Goal: Find specific page/section: Find specific page/section

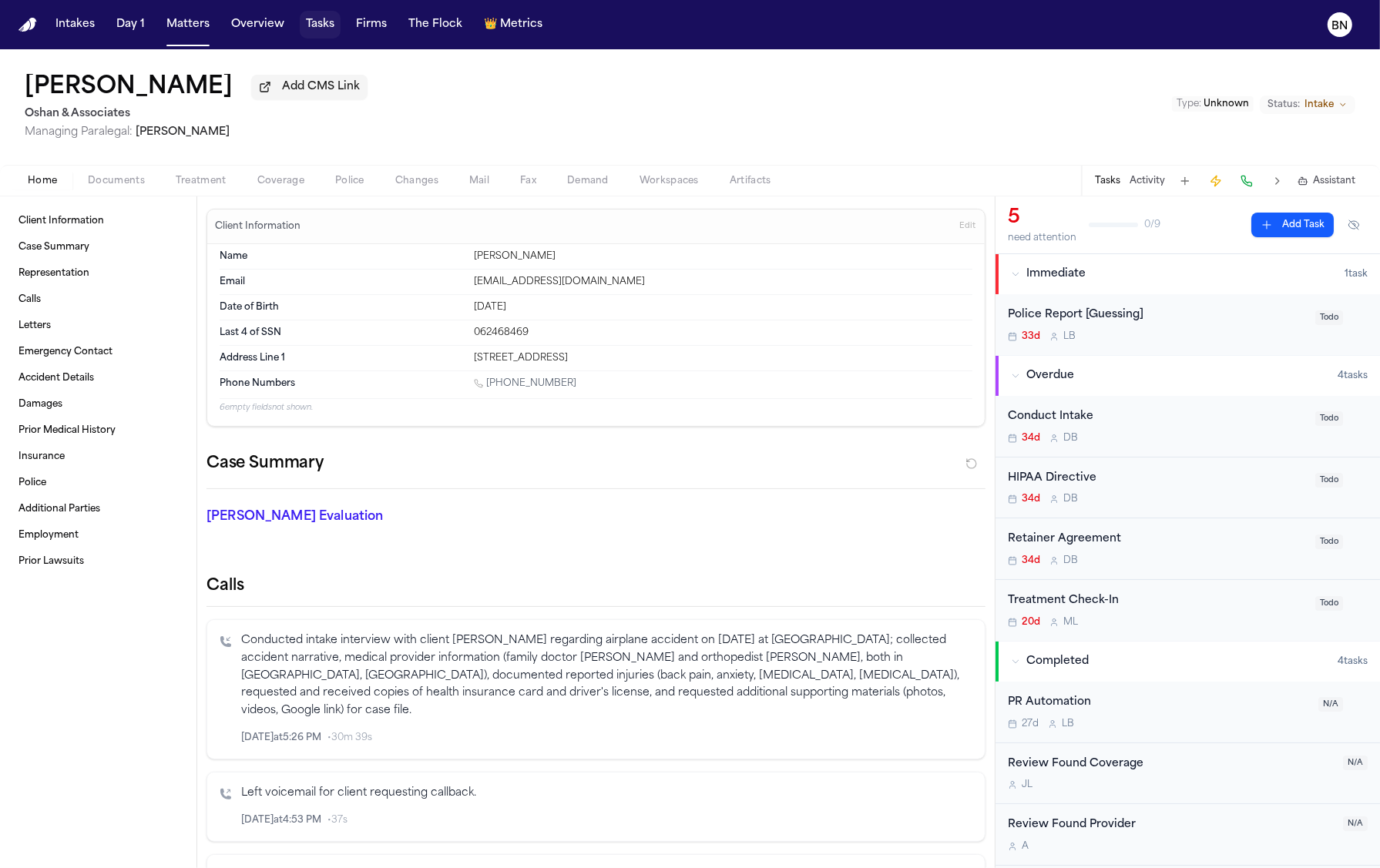
click at [332, 30] on button "Tasks" at bounding box center [320, 25] width 41 height 28
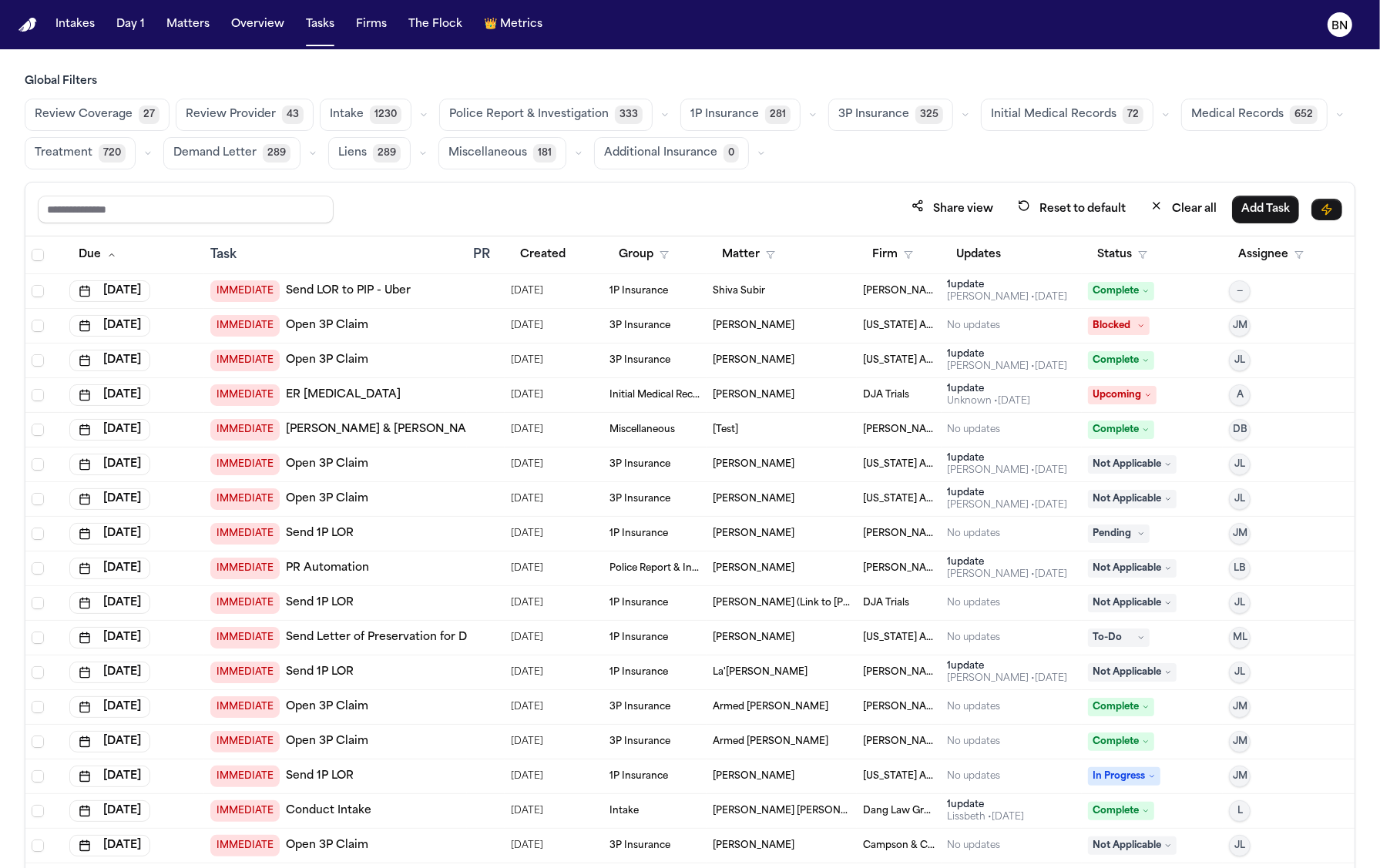
click at [388, 179] on div "Global Filters Review Coverage 27 Review Provider 43 Intake 1230 Police Report …" at bounding box center [690, 504] width 1331 height 862
click at [415, 108] on button "button" at bounding box center [424, 115] width 19 height 19
click at [395, 148] on span "Retainer Agreement" at bounding box center [384, 159] width 108 height 30
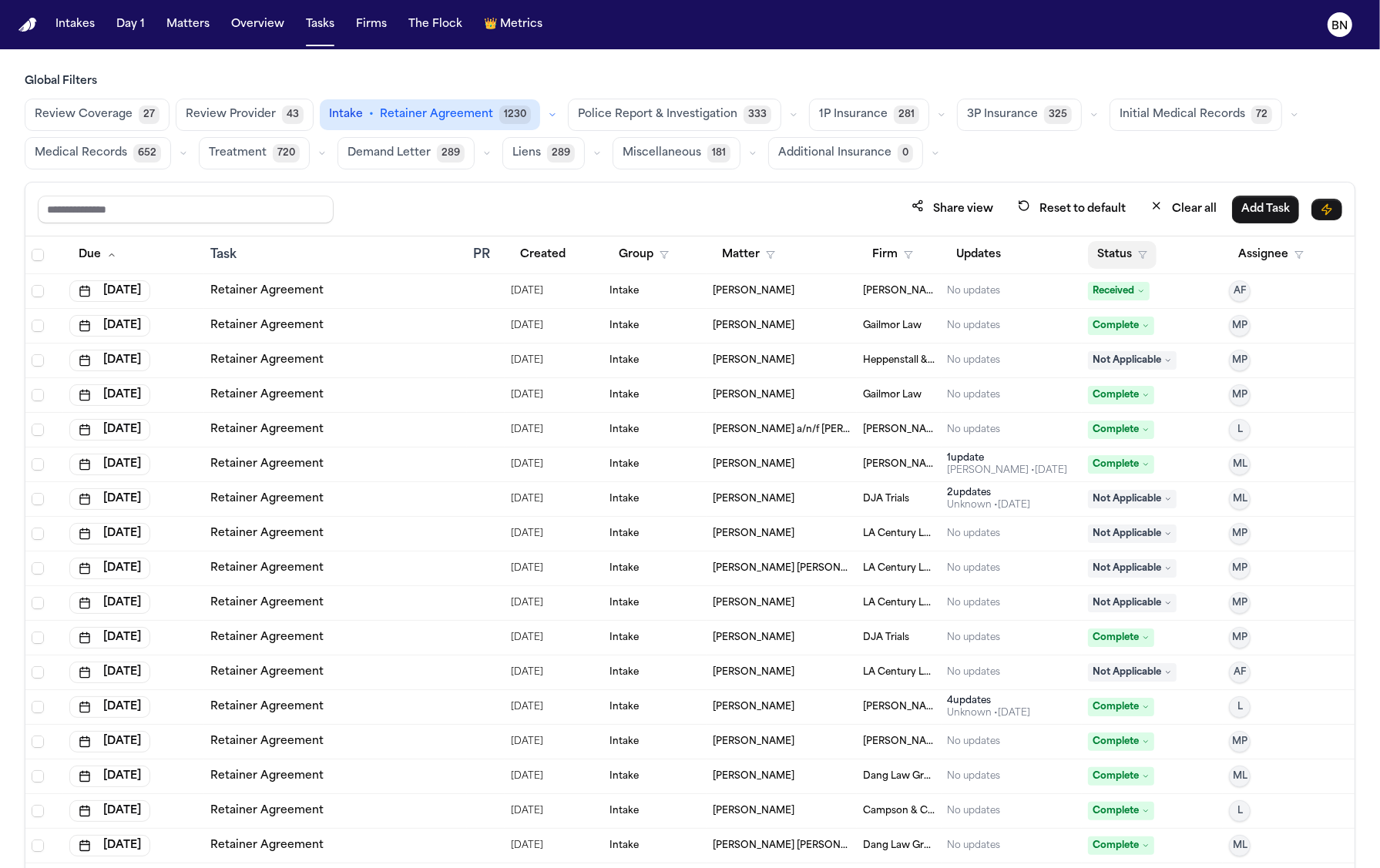
click at [1088, 255] on button "Status" at bounding box center [1122, 255] width 69 height 28
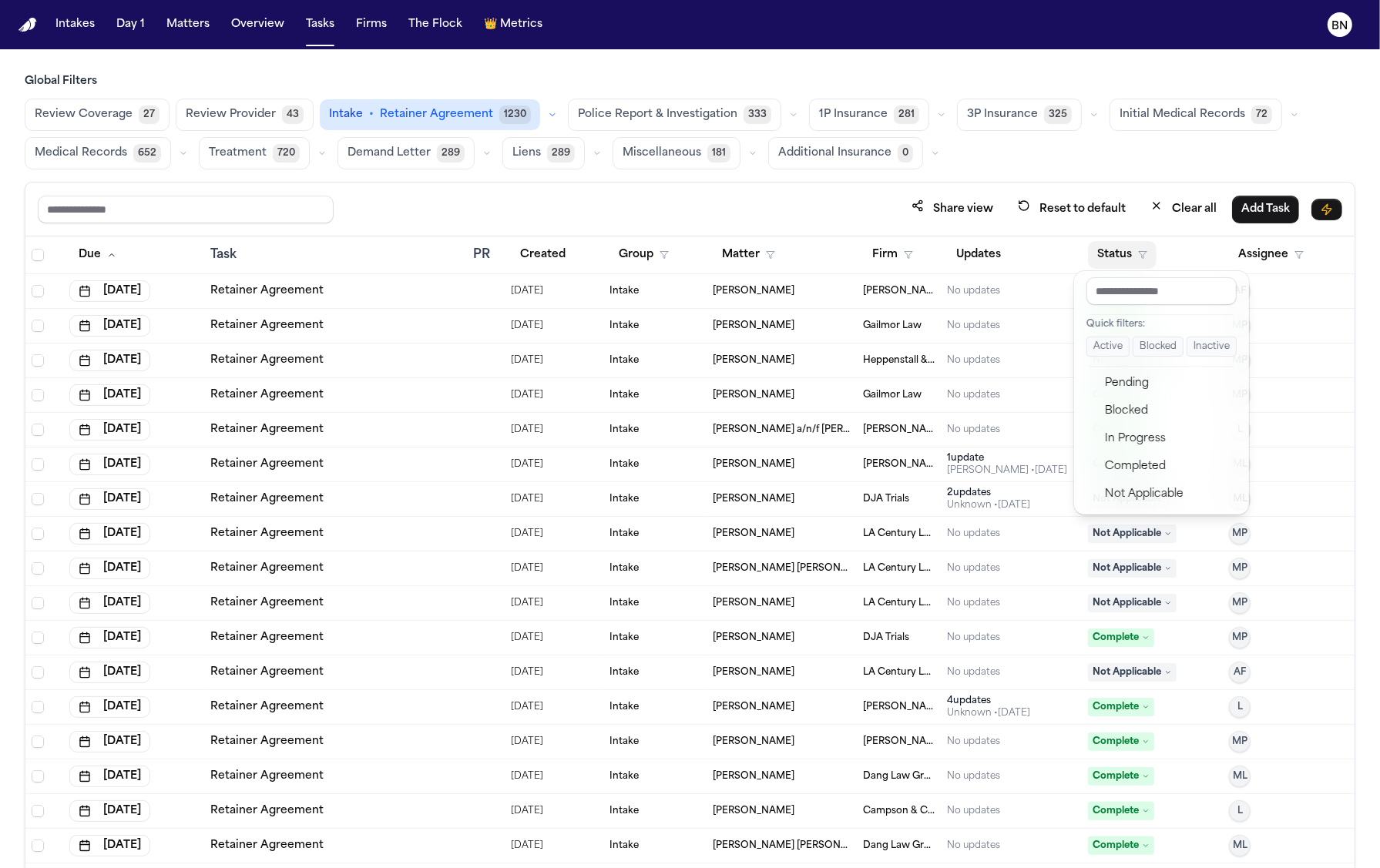
click at [1101, 349] on button "Active" at bounding box center [1108, 347] width 43 height 20
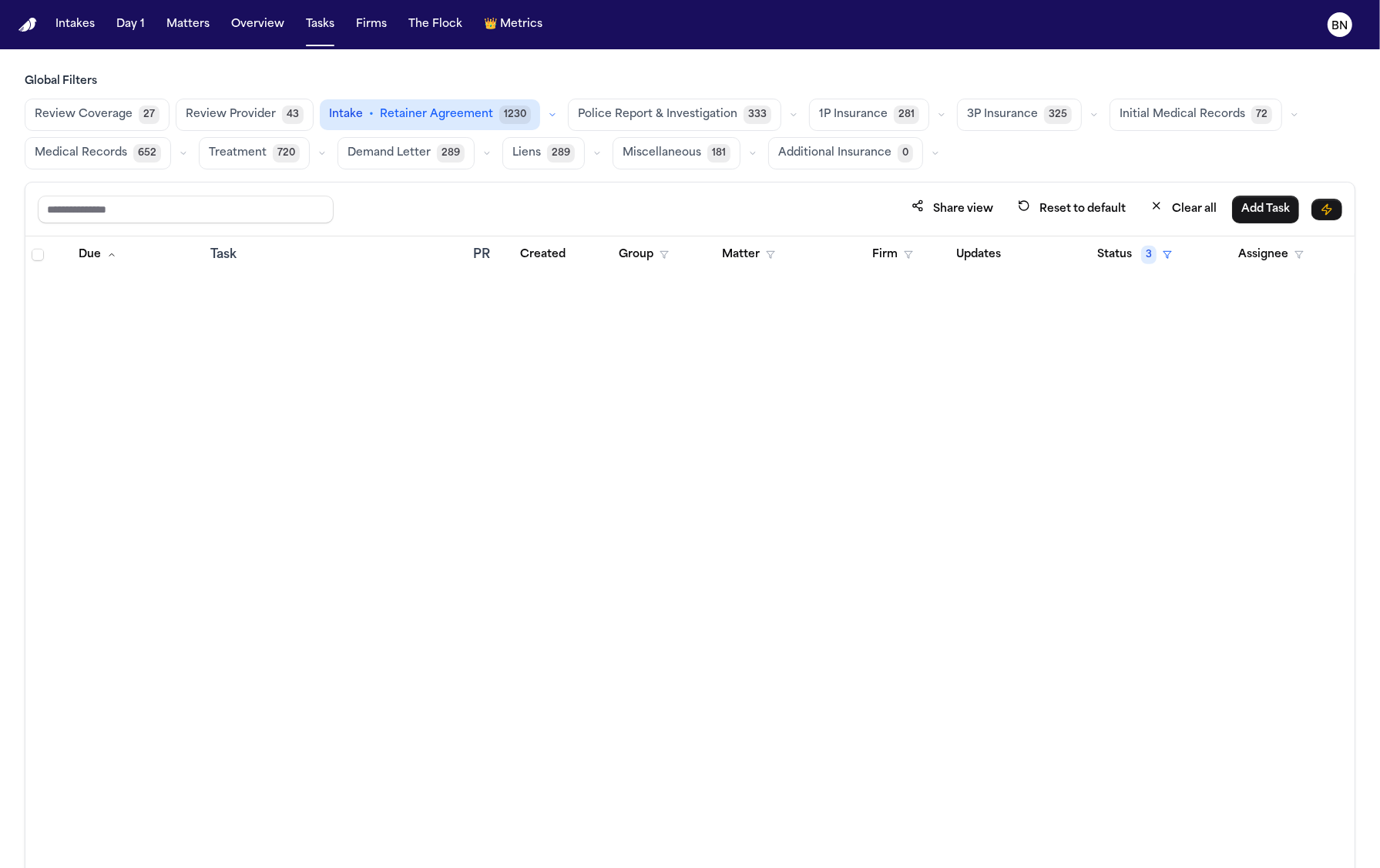
scroll to position [2637, 0]
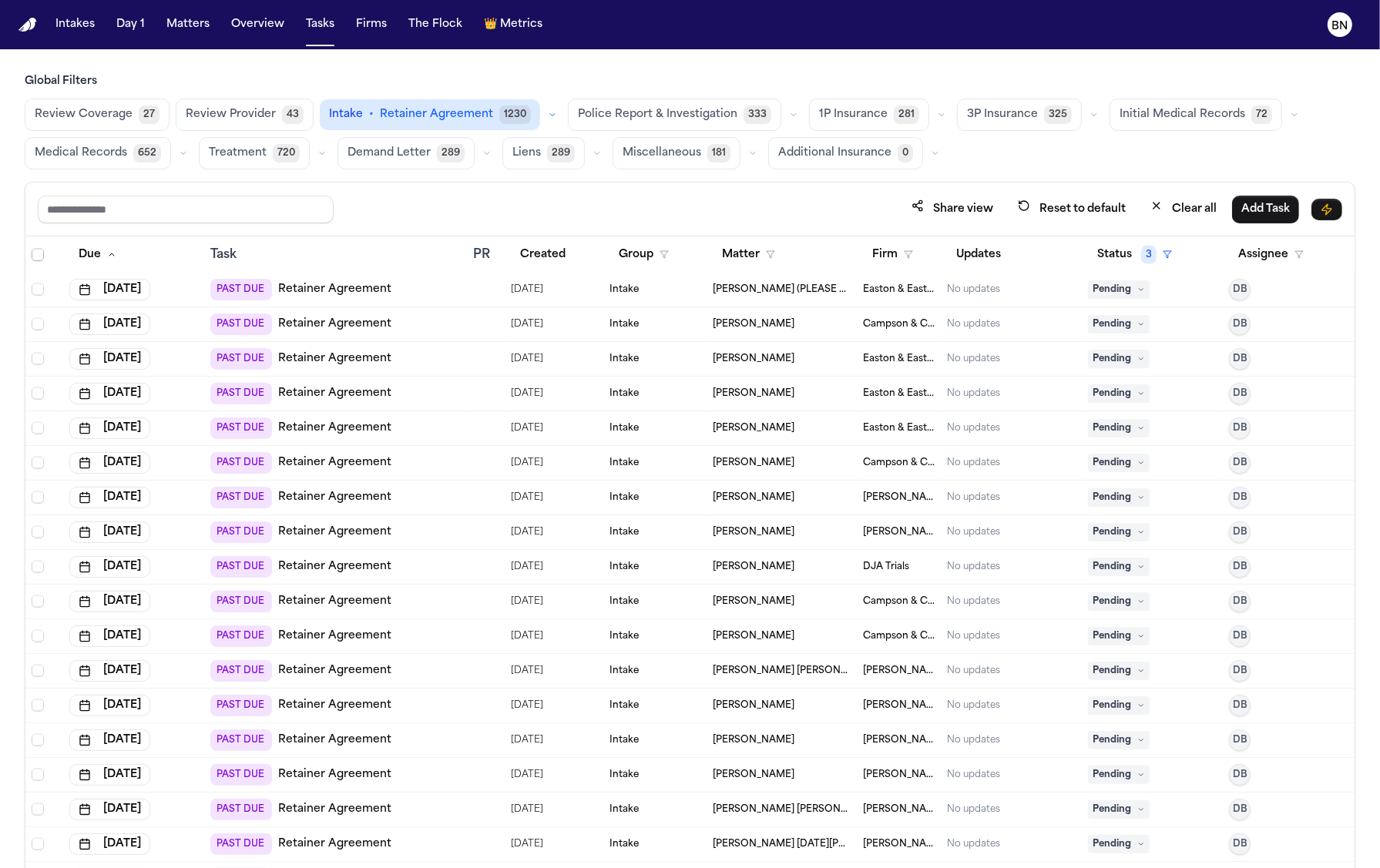
click at [424, 184] on div "Share view Reset to default Clear all Add Task" at bounding box center [690, 210] width 1329 height 54
click at [421, 185] on div "Share view Reset to default Clear all Add Task" at bounding box center [690, 210] width 1329 height 54
click at [417, 185] on div "Share view Reset to default Clear all Add Task" at bounding box center [690, 210] width 1329 height 54
click at [412, 185] on div "Share view Reset to default Clear all Add Task" at bounding box center [690, 210] width 1329 height 54
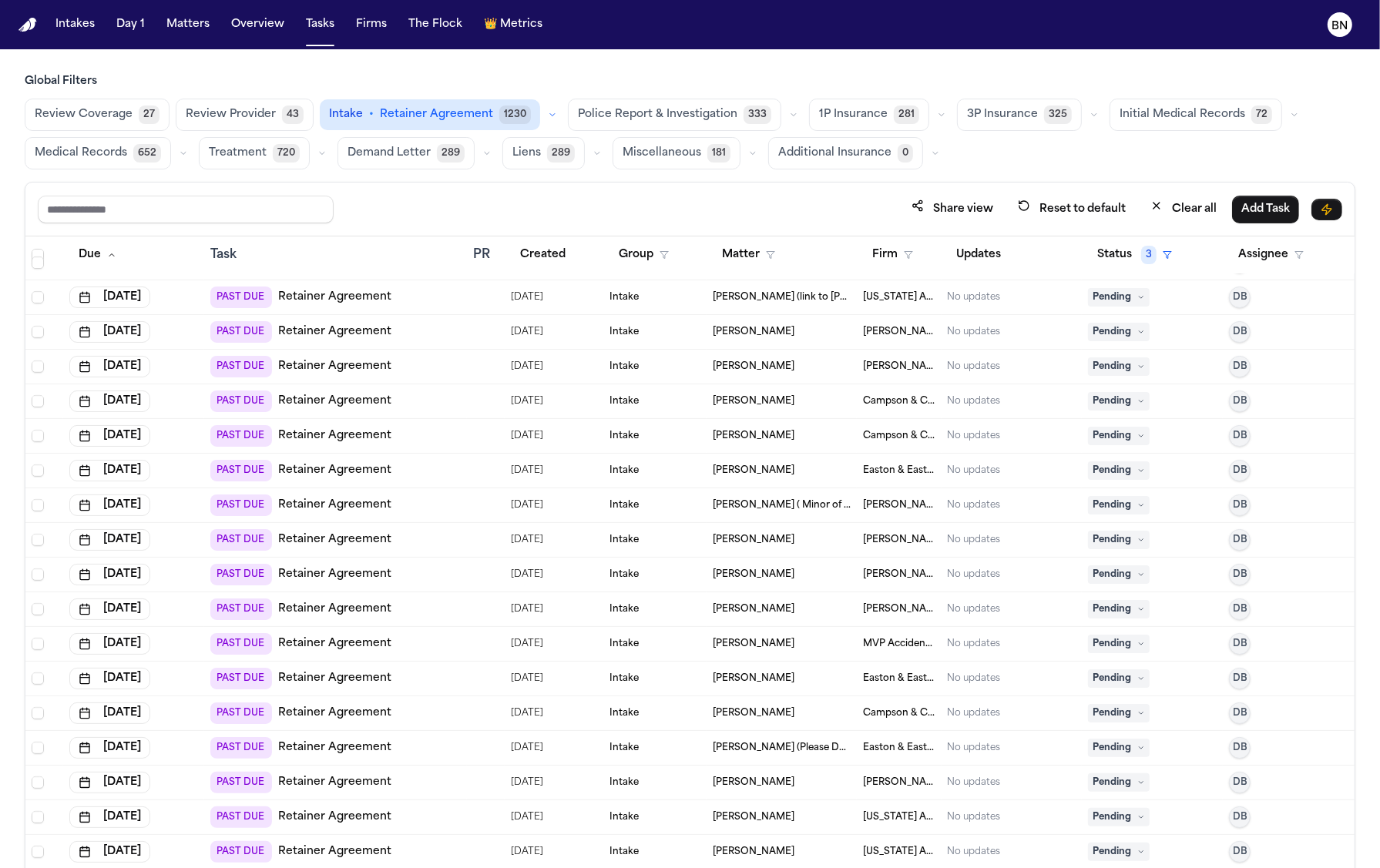
scroll to position [5411, 0]
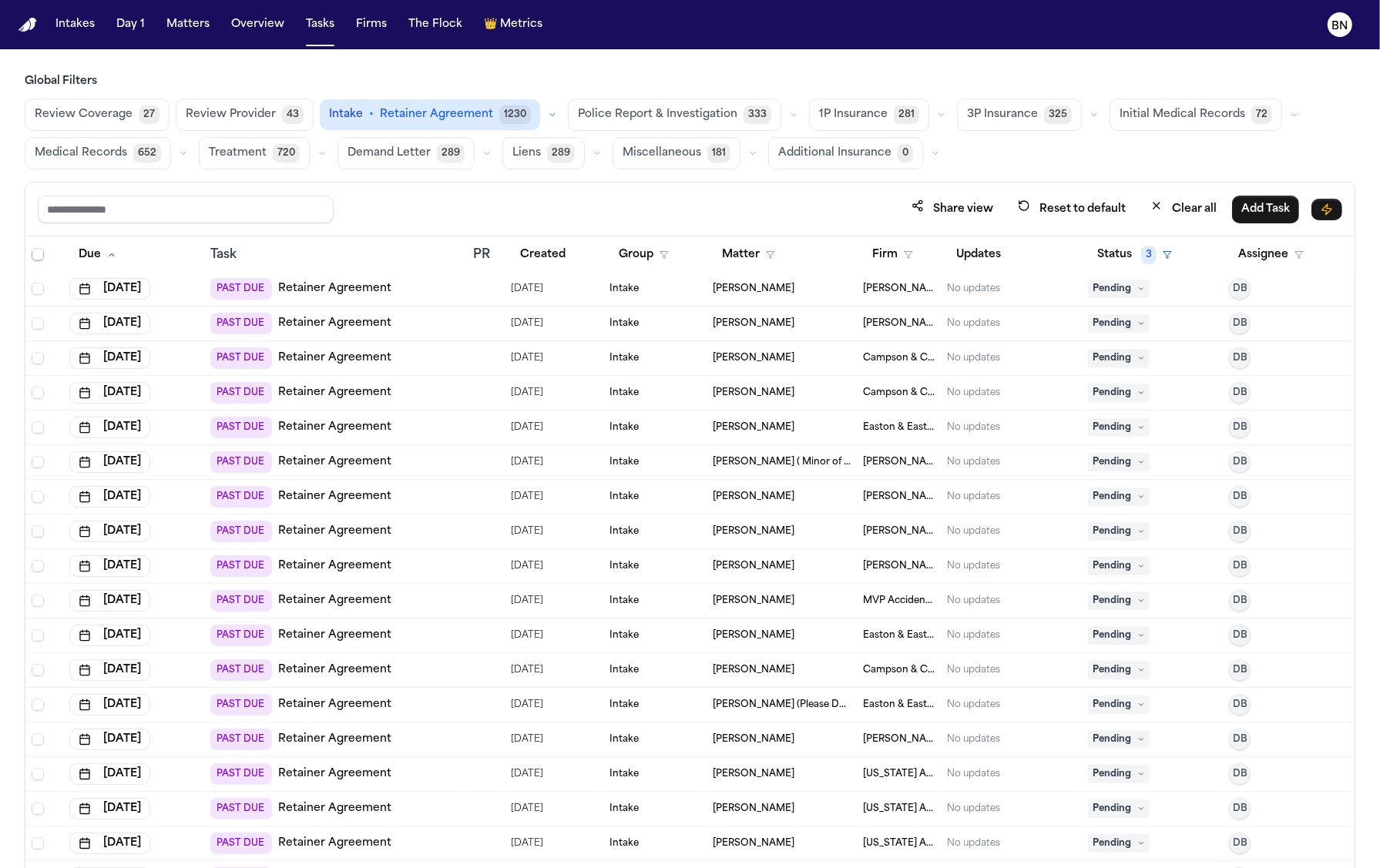
click at [418, 187] on div "Share view Reset to default Clear all Add Task" at bounding box center [690, 210] width 1329 height 54
click at [417, 187] on div "Share view Reset to default Clear all Add Task" at bounding box center [690, 210] width 1329 height 54
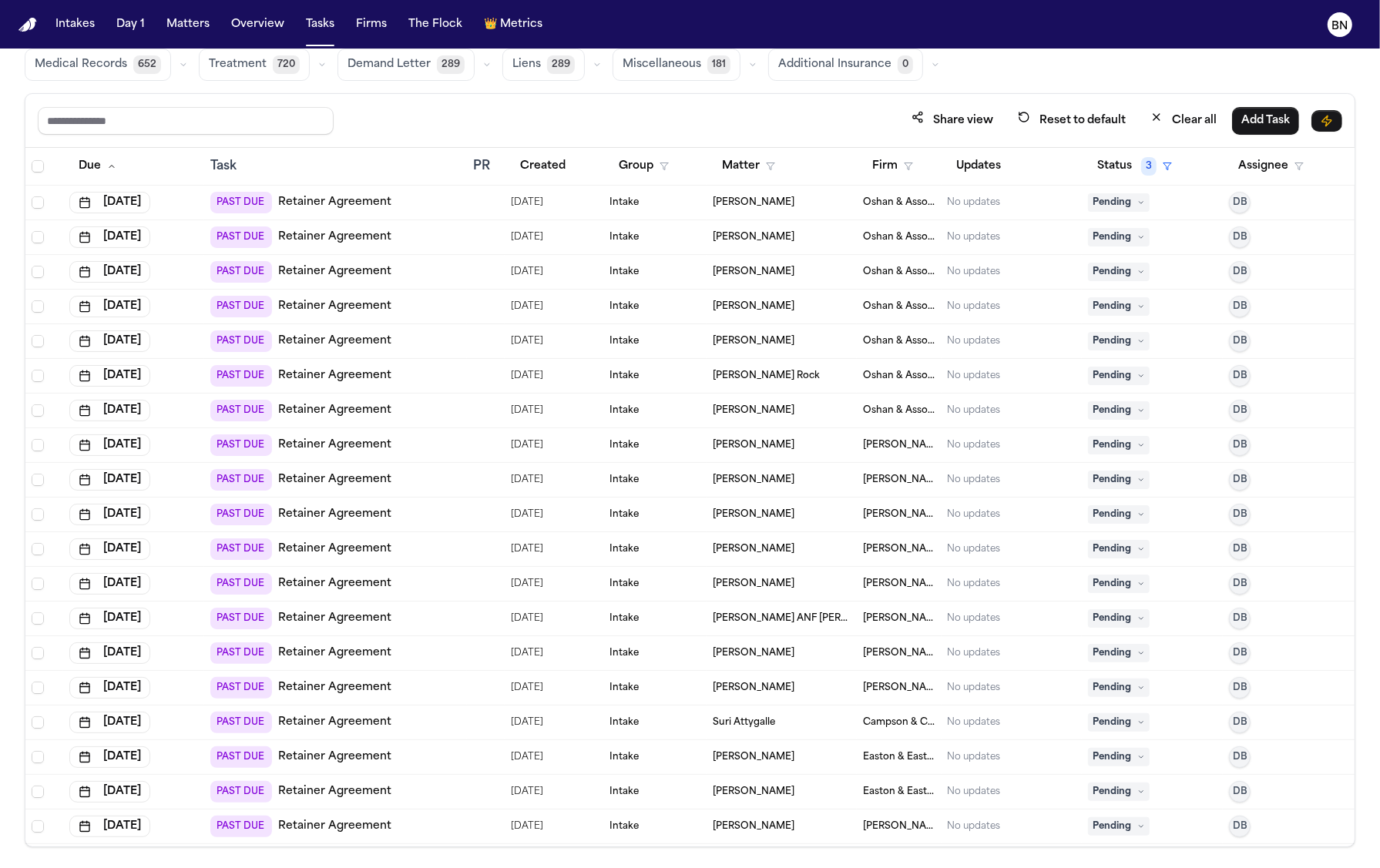
scroll to position [0, 0]
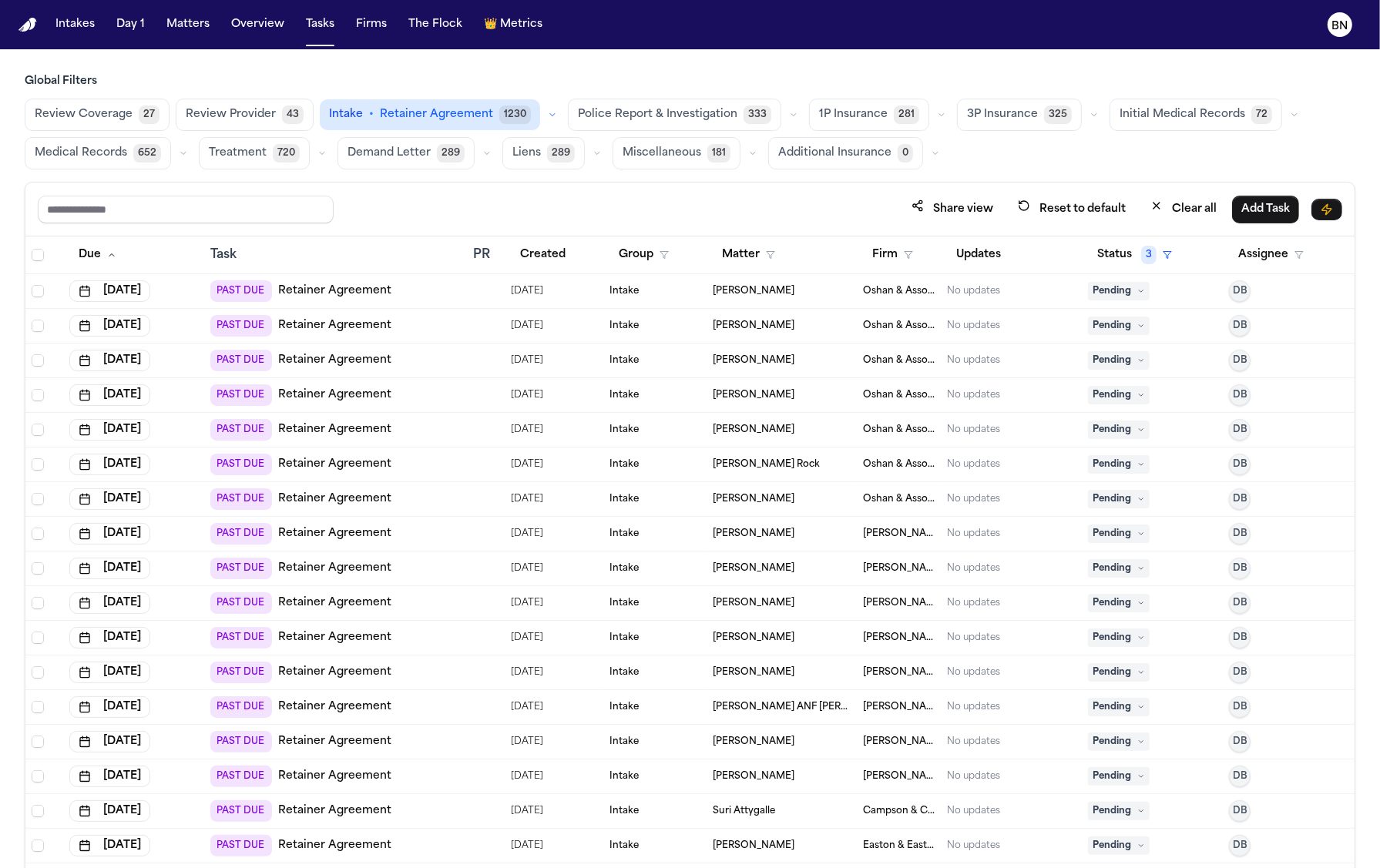
click at [185, 120] on span "Review Provider" at bounding box center [230, 115] width 91 height 15
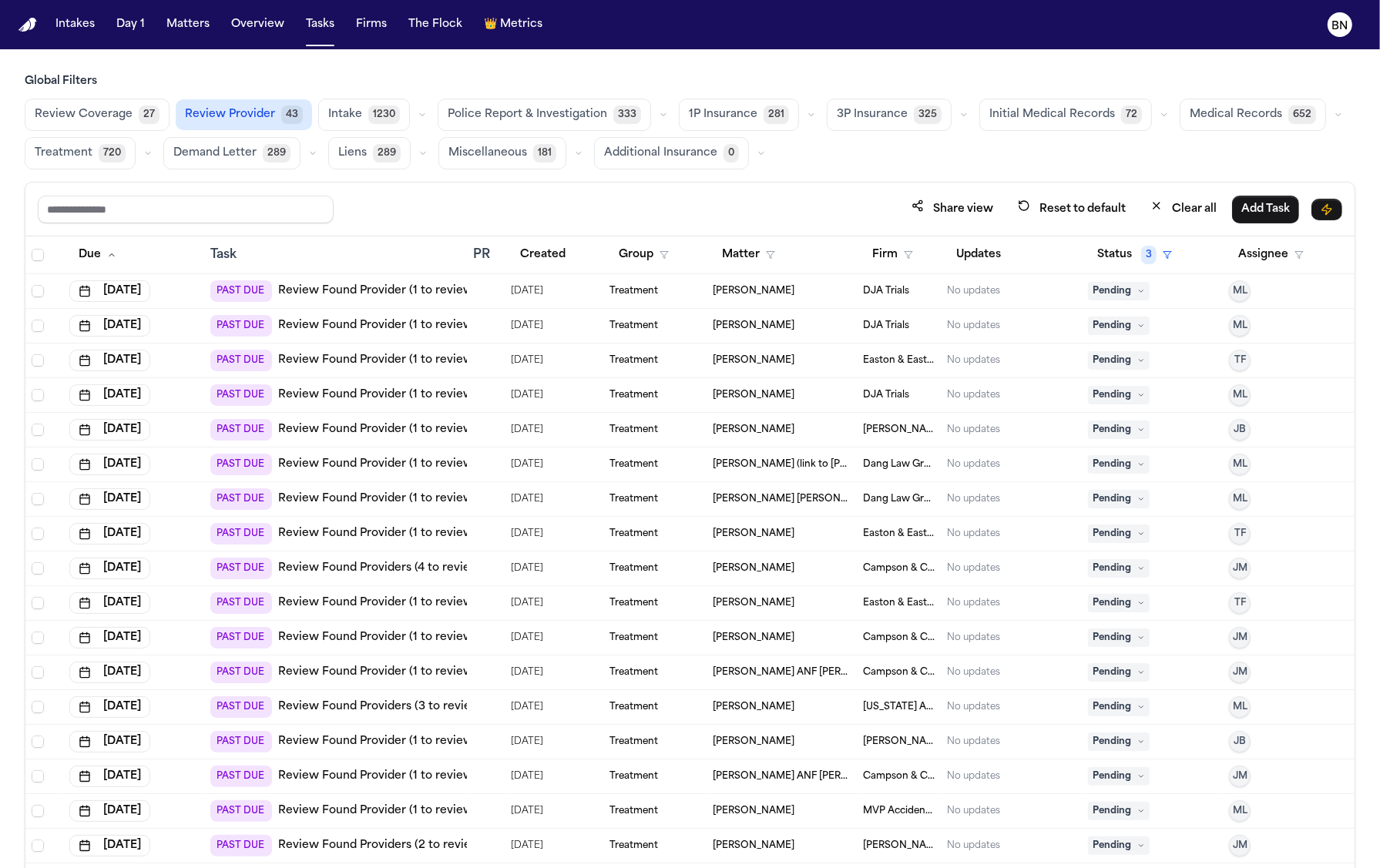
click at [144, 113] on span "27" at bounding box center [149, 115] width 21 height 19
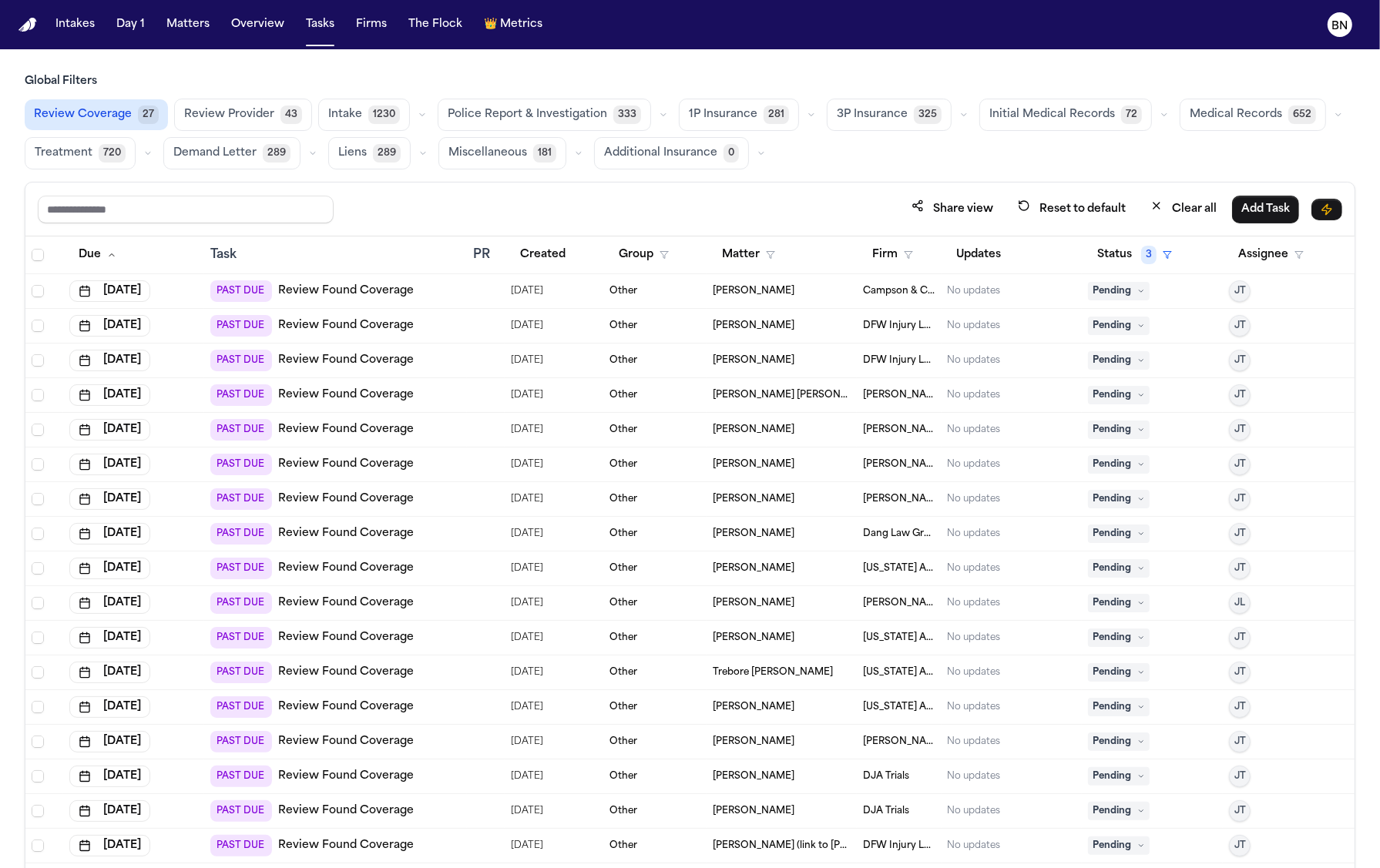
click at [195, 111] on span "Review Provider" at bounding box center [229, 115] width 91 height 15
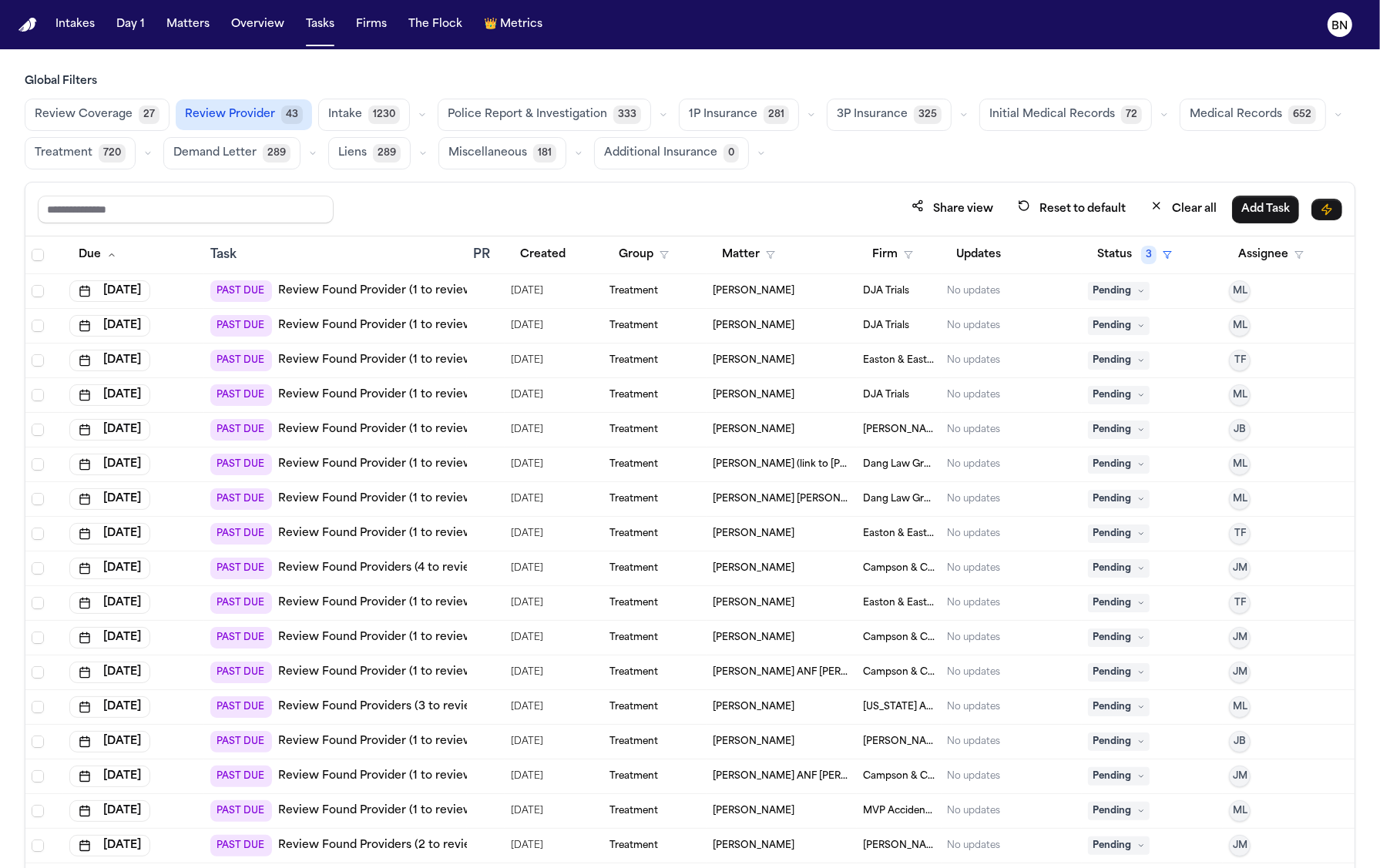
click at [345, 114] on span "Intake" at bounding box center [345, 115] width 34 height 15
click at [418, 117] on icon "button" at bounding box center [422, 114] width 9 height 9
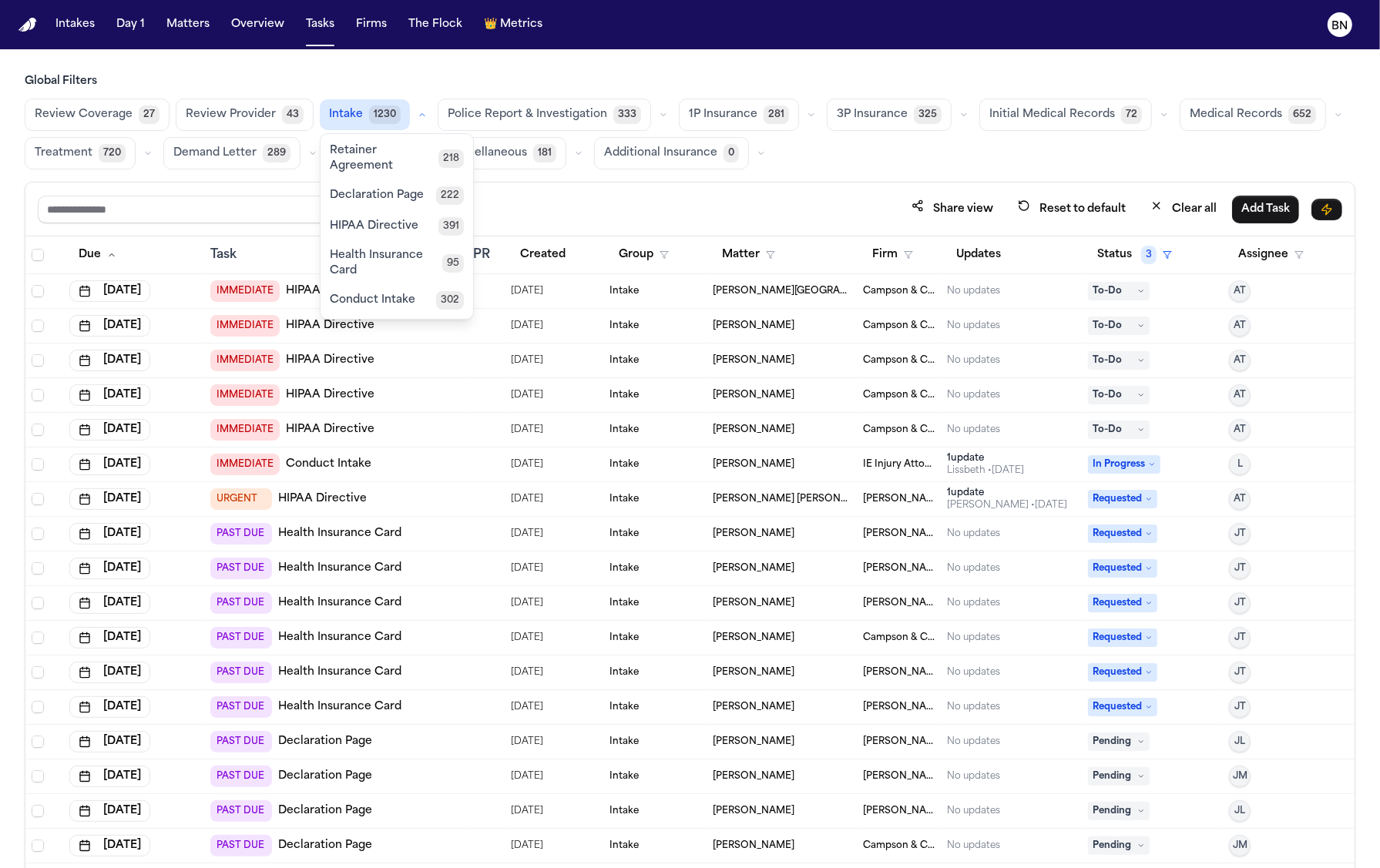
click at [412, 190] on span "Declaration Page" at bounding box center [377, 195] width 94 height 15
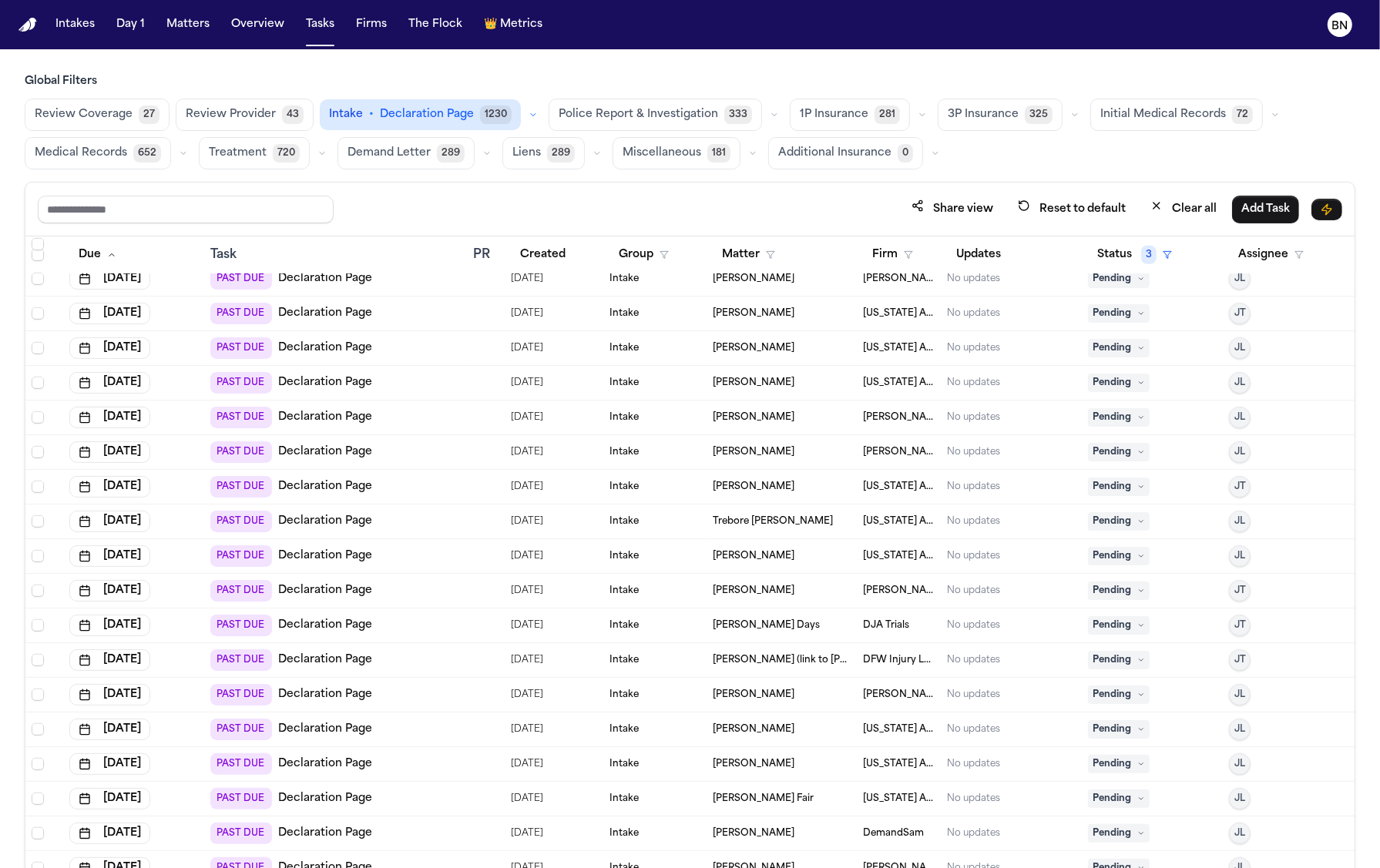
scroll to position [6549, 0]
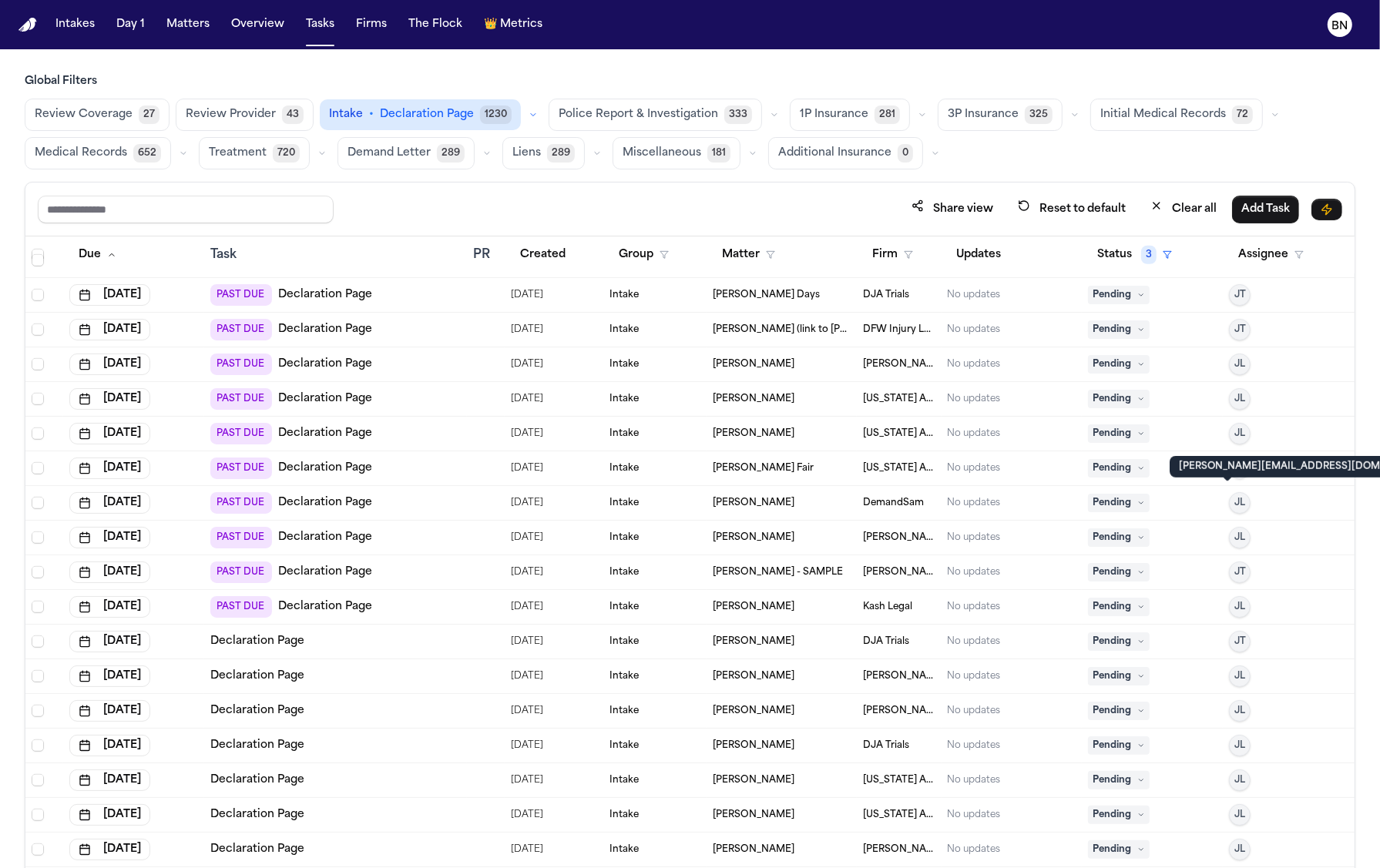
click at [462, 185] on div "Share view Reset to default Clear all Add Task" at bounding box center [690, 210] width 1329 height 54
click at [394, 188] on div "Share view Reset to default Clear all Add Task" at bounding box center [690, 210] width 1329 height 54
click at [203, 22] on button "Matters" at bounding box center [188, 25] width 56 height 28
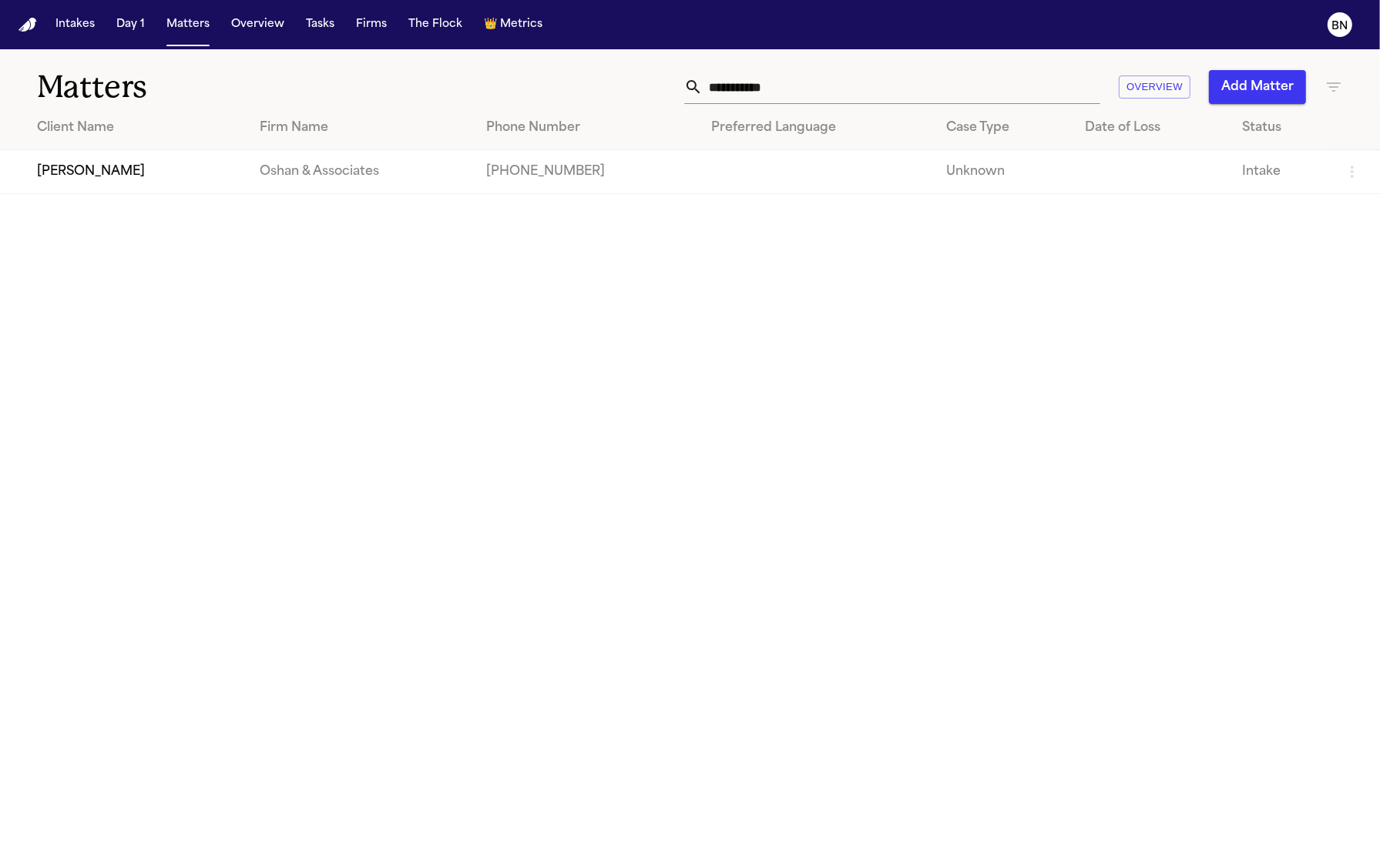
click at [113, 179] on td "[PERSON_NAME]" at bounding box center [124, 173] width 247 height 44
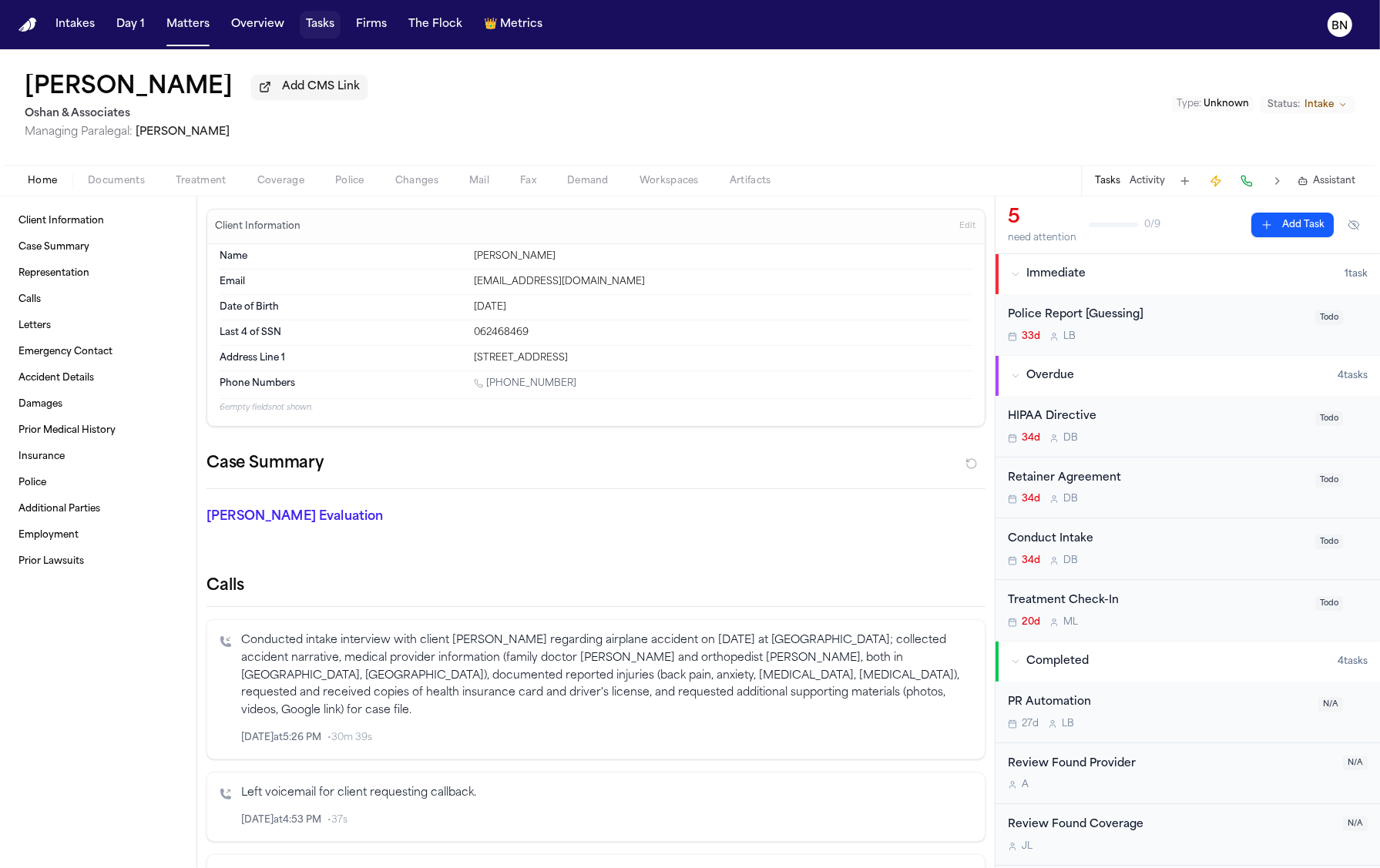
click at [300, 27] on button "Tasks" at bounding box center [320, 25] width 41 height 28
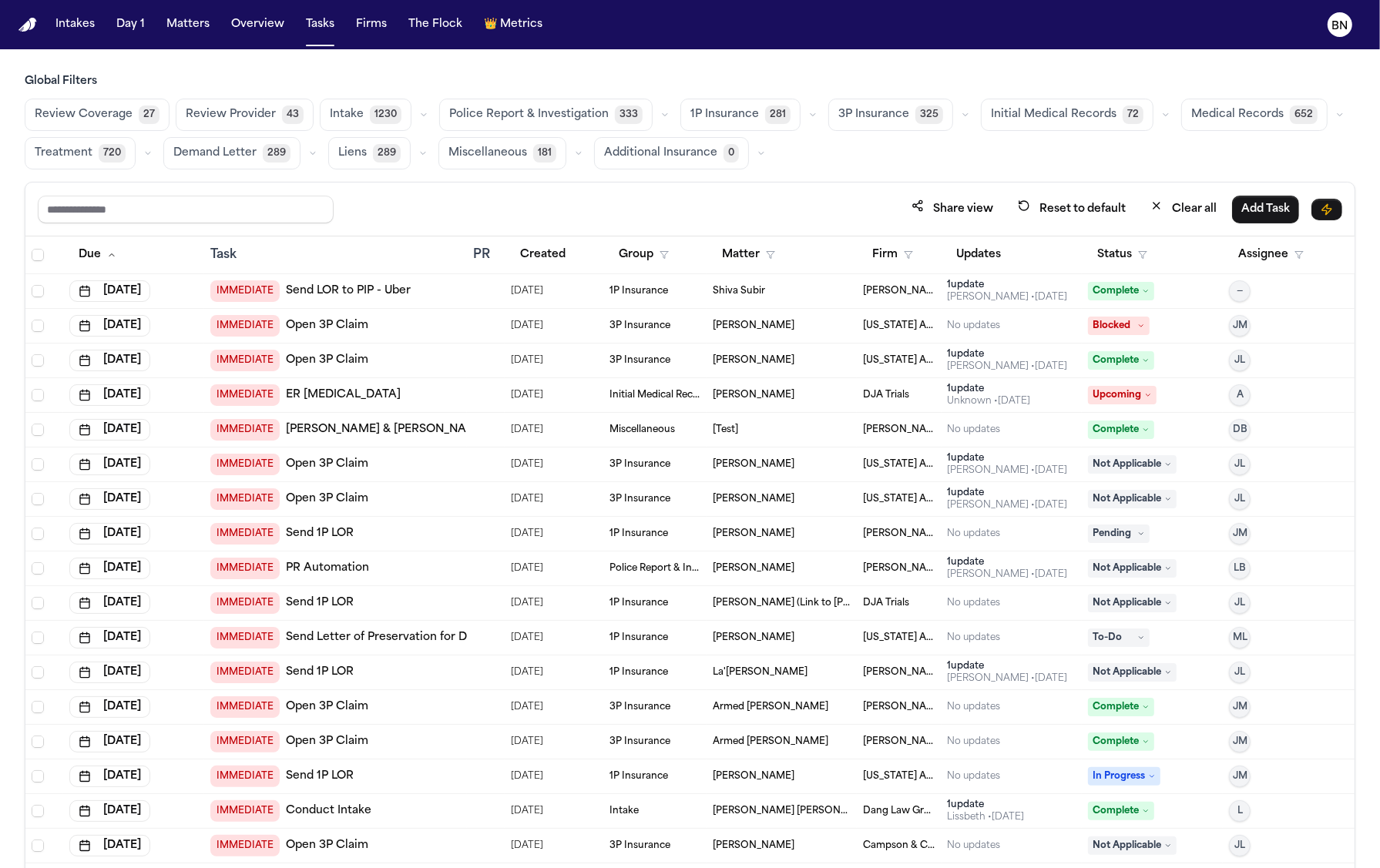
click at [419, 118] on icon "button" at bounding box center [423, 114] width 9 height 9
click at [400, 220] on span "HIPAA Directive" at bounding box center [374, 228] width 89 height 15
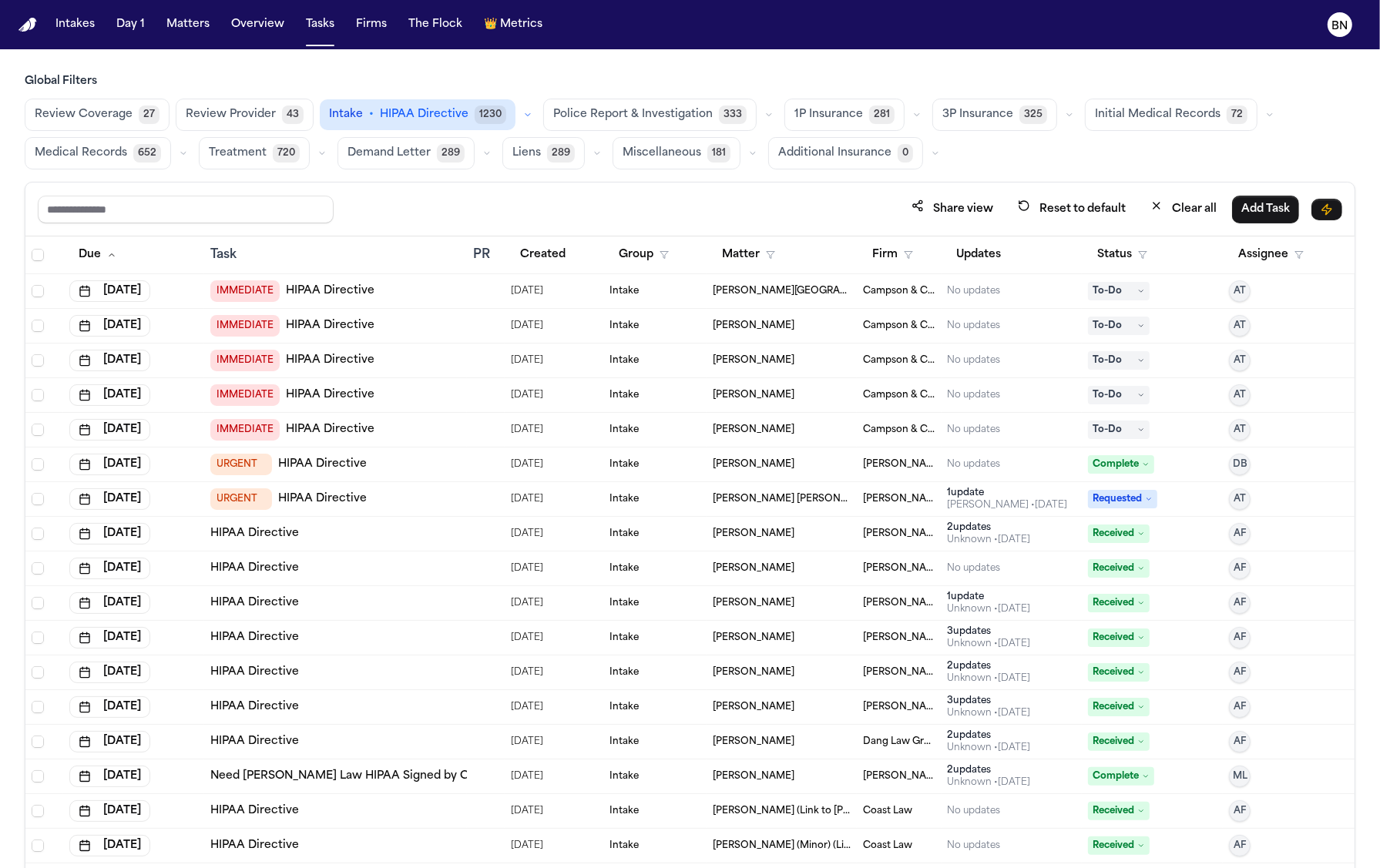
click at [448, 124] on button "Intake • HIPAA Directive 1230" at bounding box center [417, 114] width 195 height 30
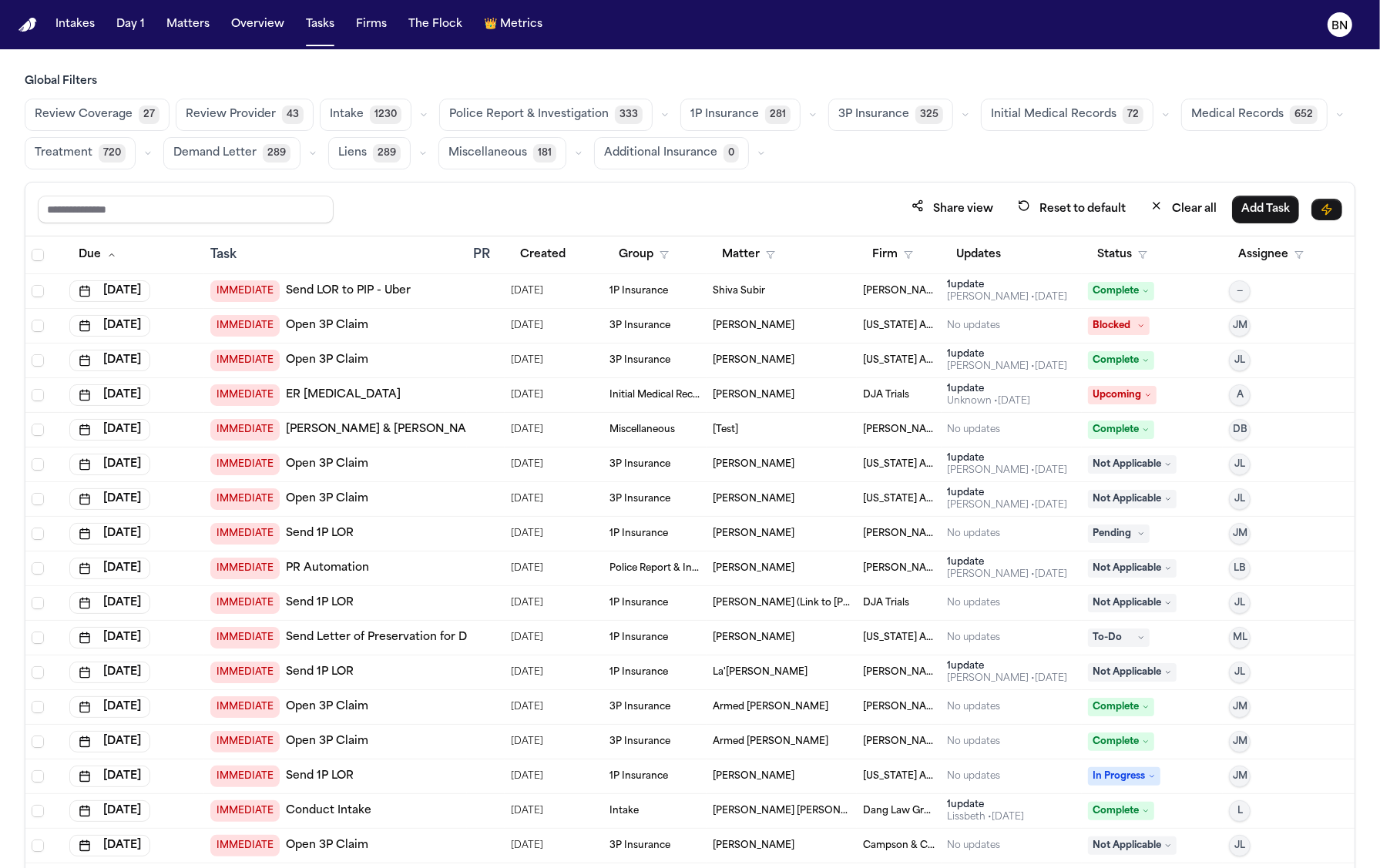
click at [365, 102] on button "Intake 1230" at bounding box center [366, 115] width 91 height 32
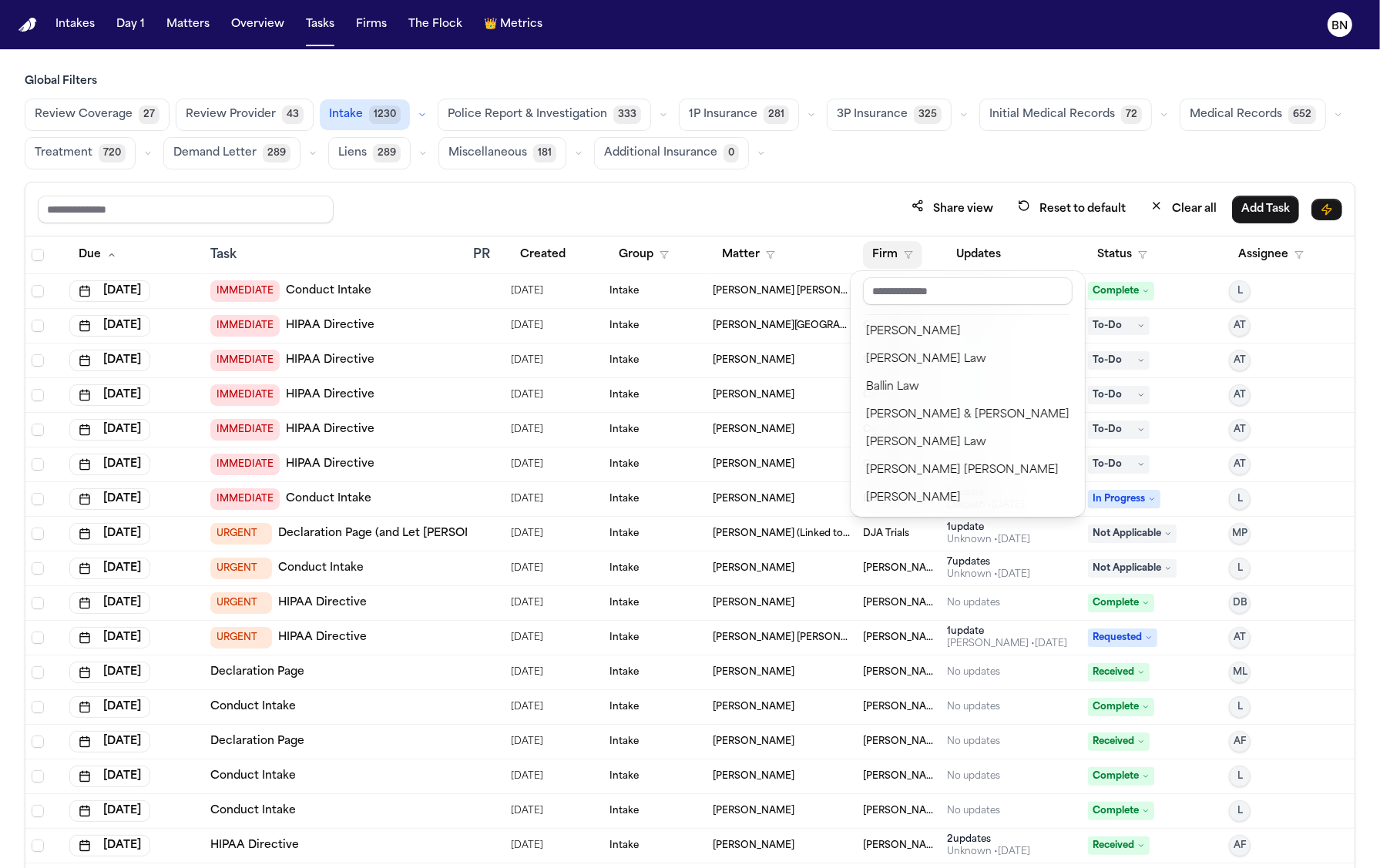
click at [894, 305] on div at bounding box center [968, 294] width 222 height 34
click at [894, 298] on input "text" at bounding box center [968, 291] width 210 height 28
click at [911, 415] on div "[PERSON_NAME] & [PERSON_NAME]" at bounding box center [968, 415] width 203 height 19
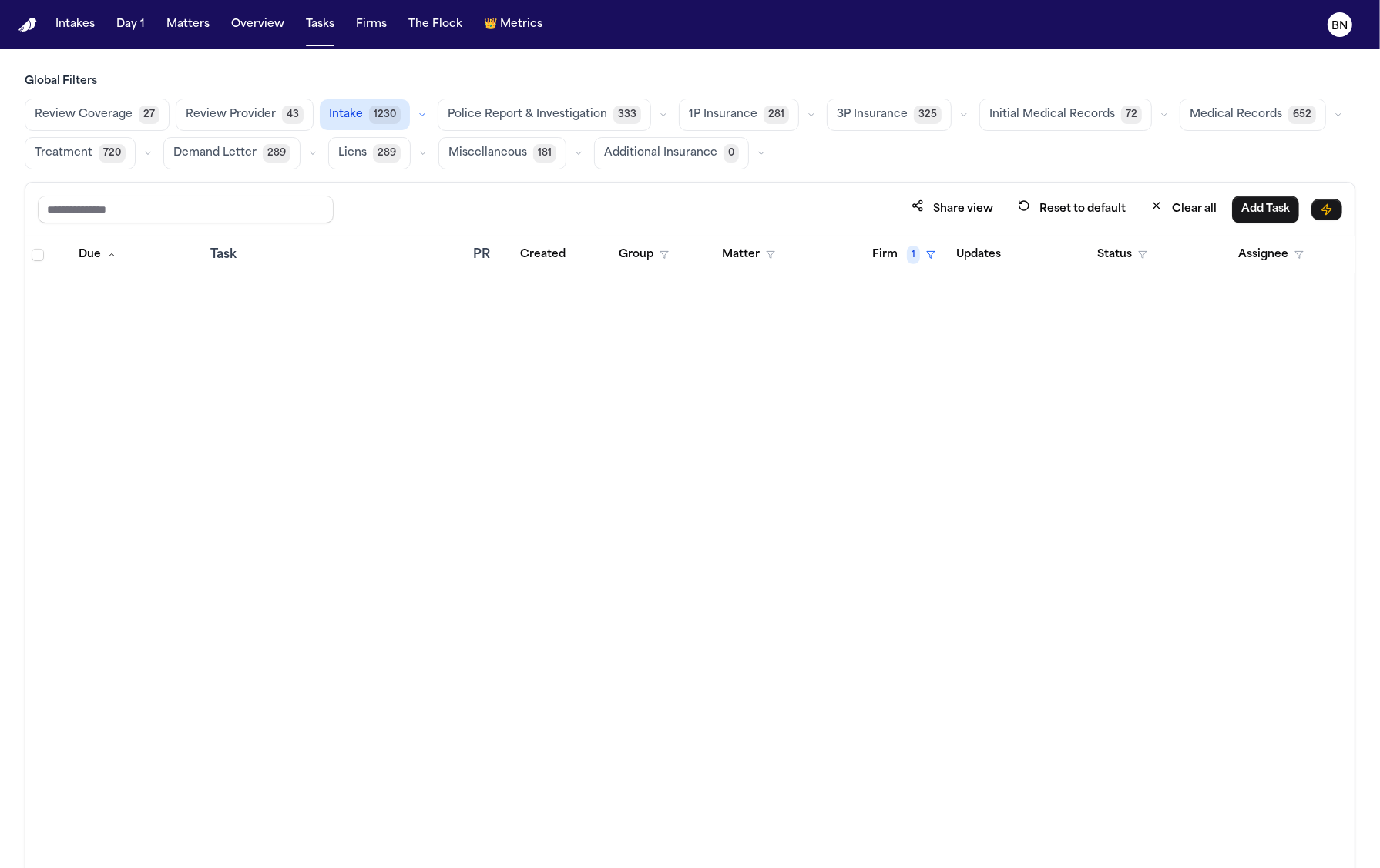
scroll to position [4151, 0]
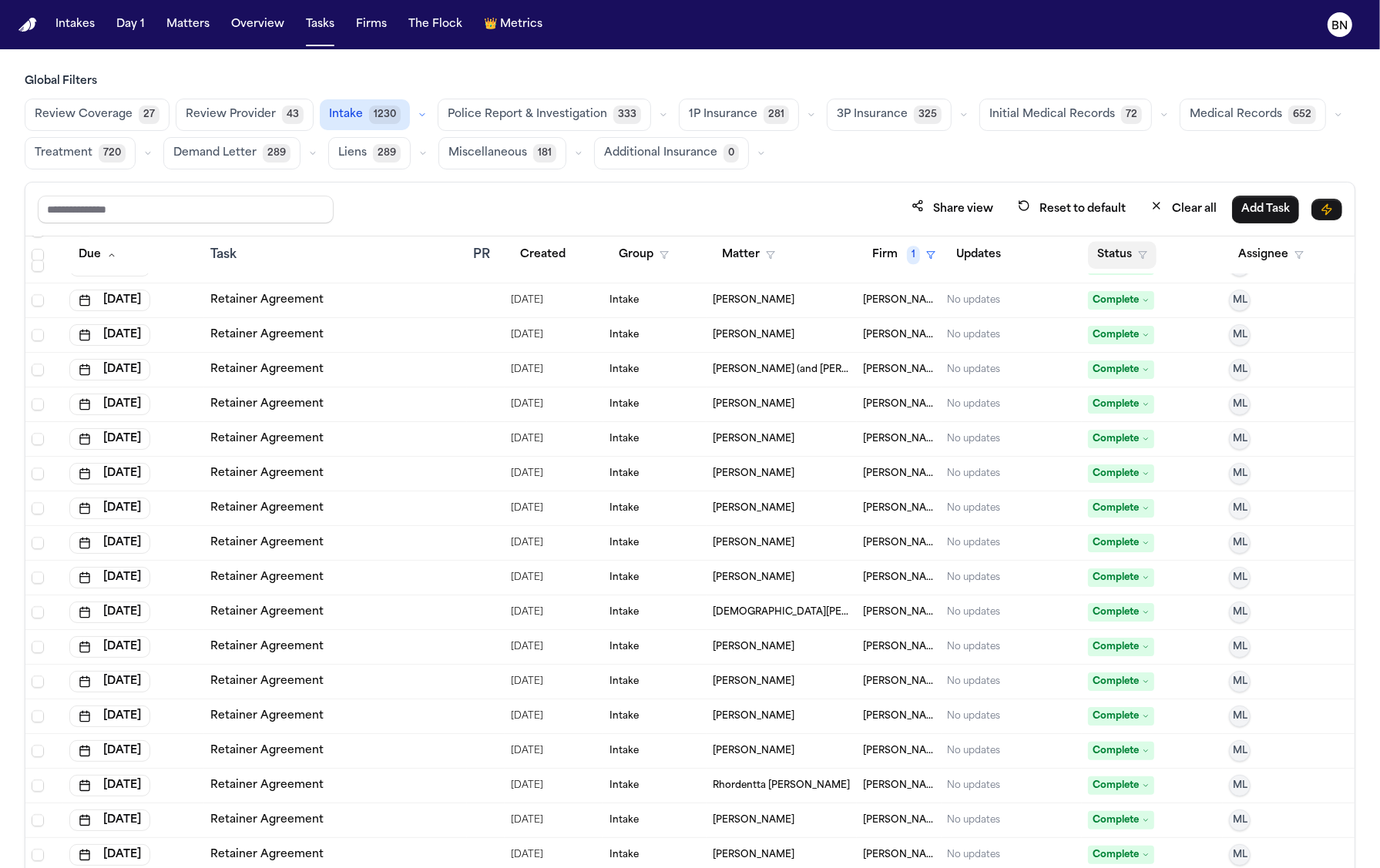
click at [1109, 246] on button "Status" at bounding box center [1122, 255] width 69 height 28
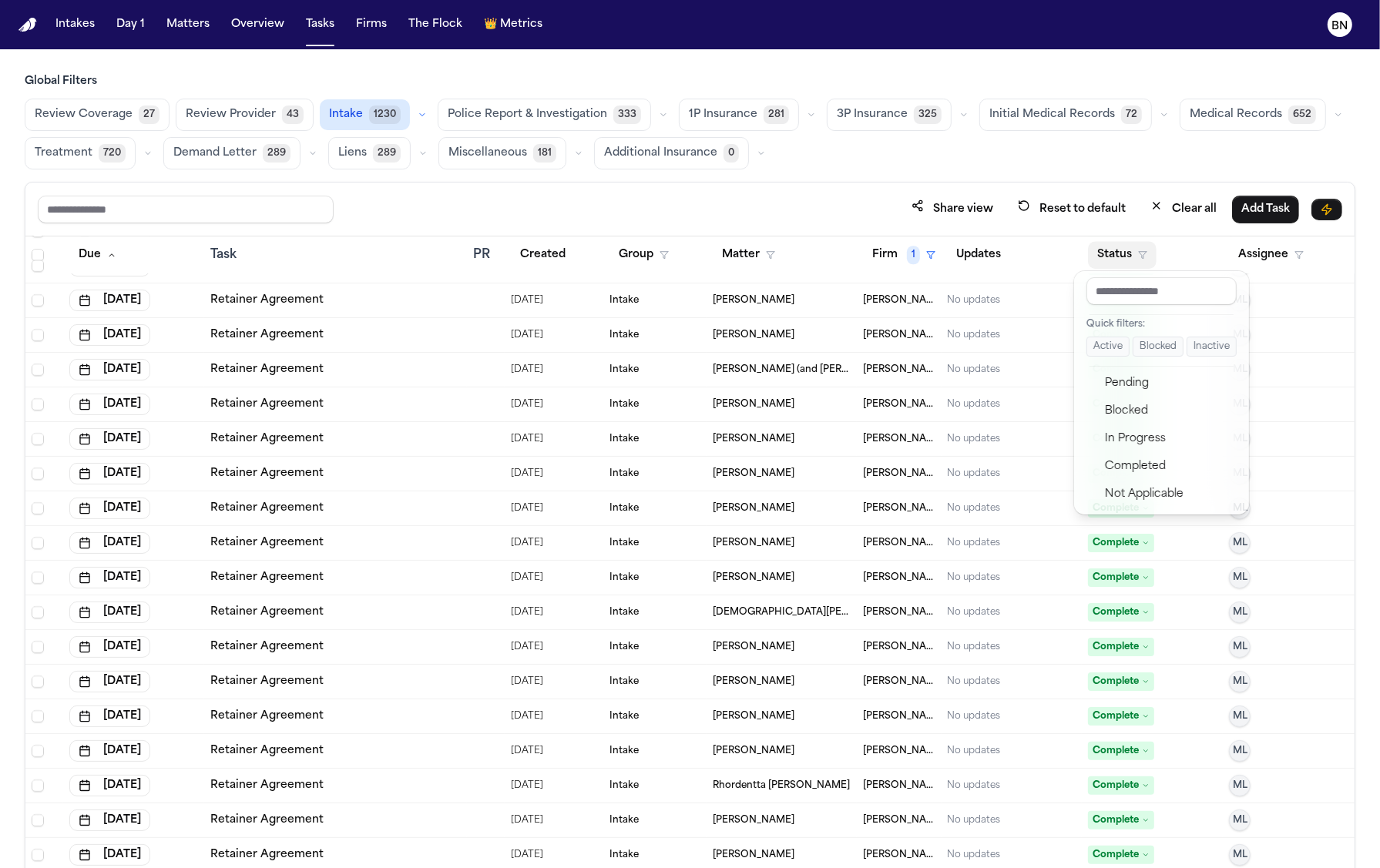
click at [1090, 346] on button "Active" at bounding box center [1108, 347] width 43 height 20
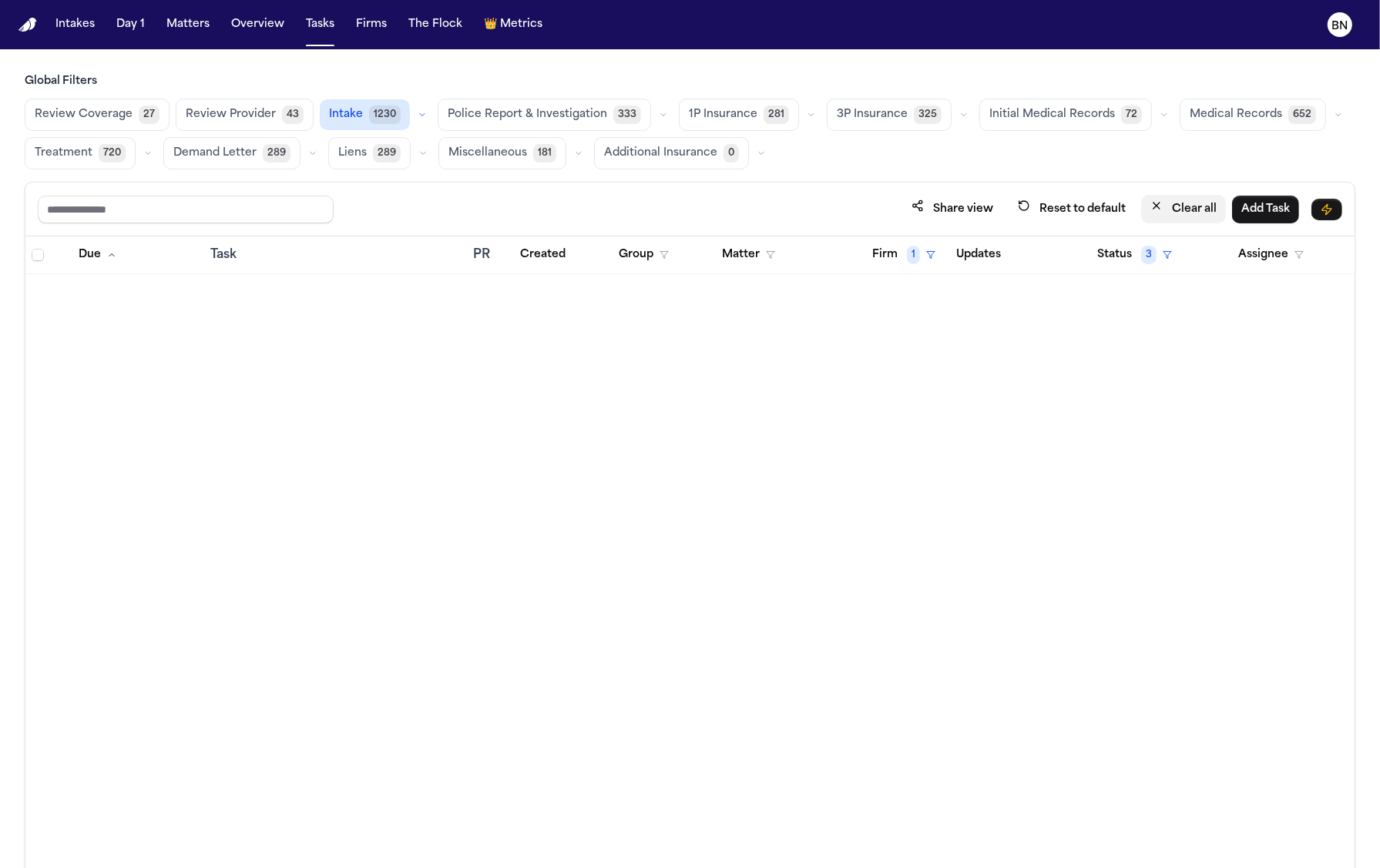
click at [1179, 208] on button "Clear all" at bounding box center [1184, 209] width 85 height 29
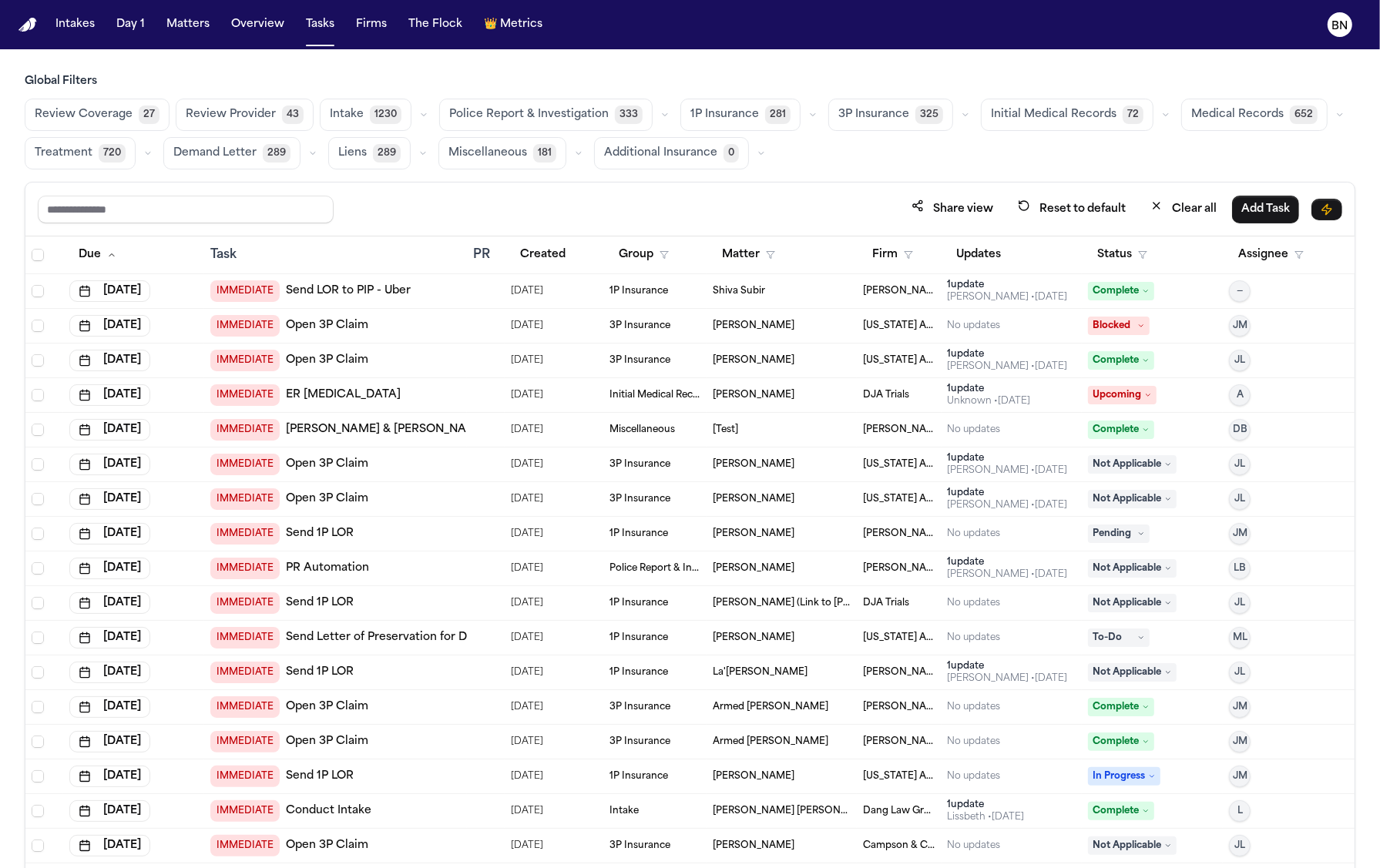
drag, startPoint x: 417, startPoint y: 115, endPoint x: 414, endPoint y: 133, distance: 18.2
click at [419, 115] on icon "button" at bounding box center [423, 114] width 9 height 9
click at [402, 157] on span "Retainer Agreement" at bounding box center [384, 159] width 108 height 30
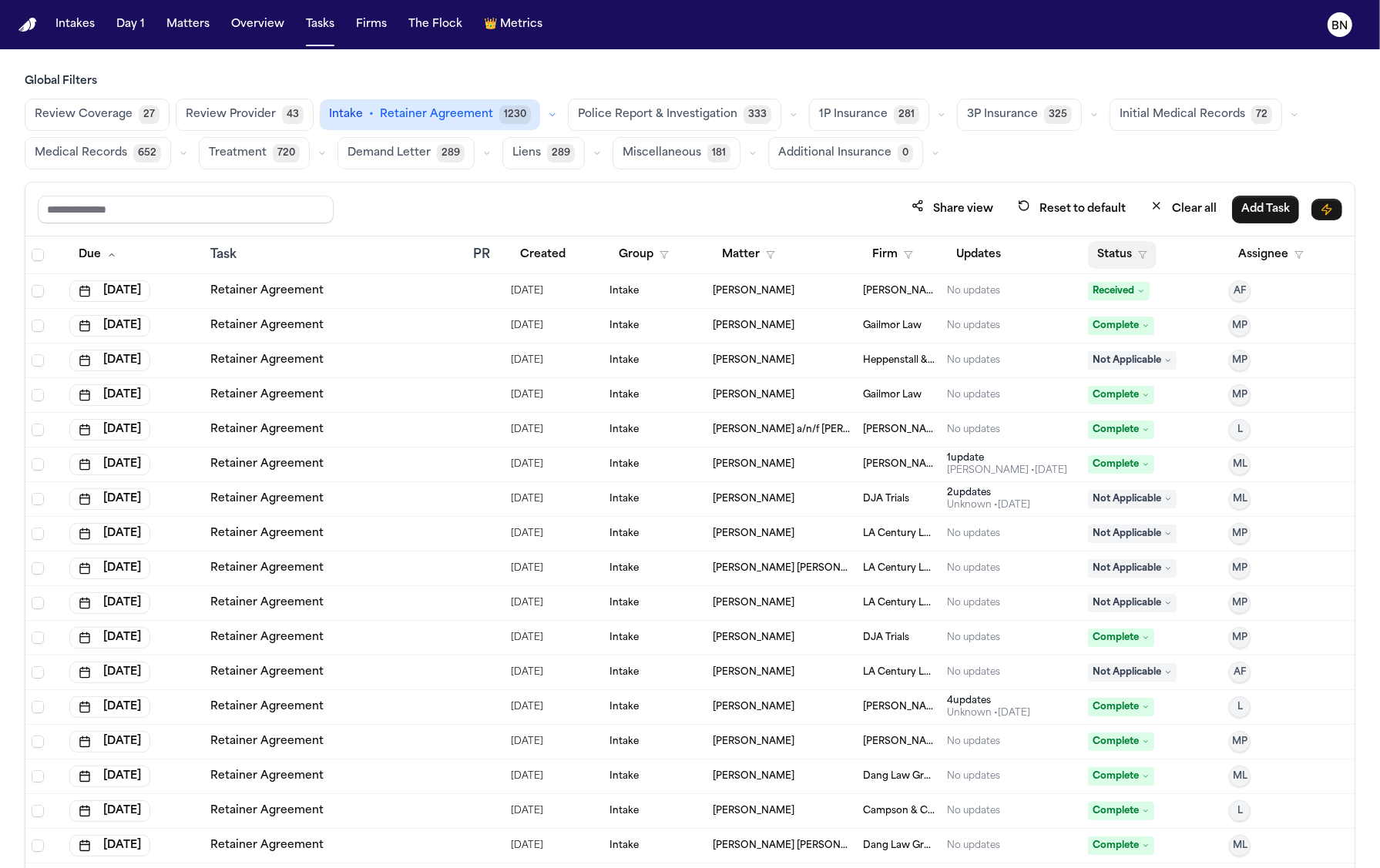
click at [1110, 248] on button "Status" at bounding box center [1122, 255] width 69 height 28
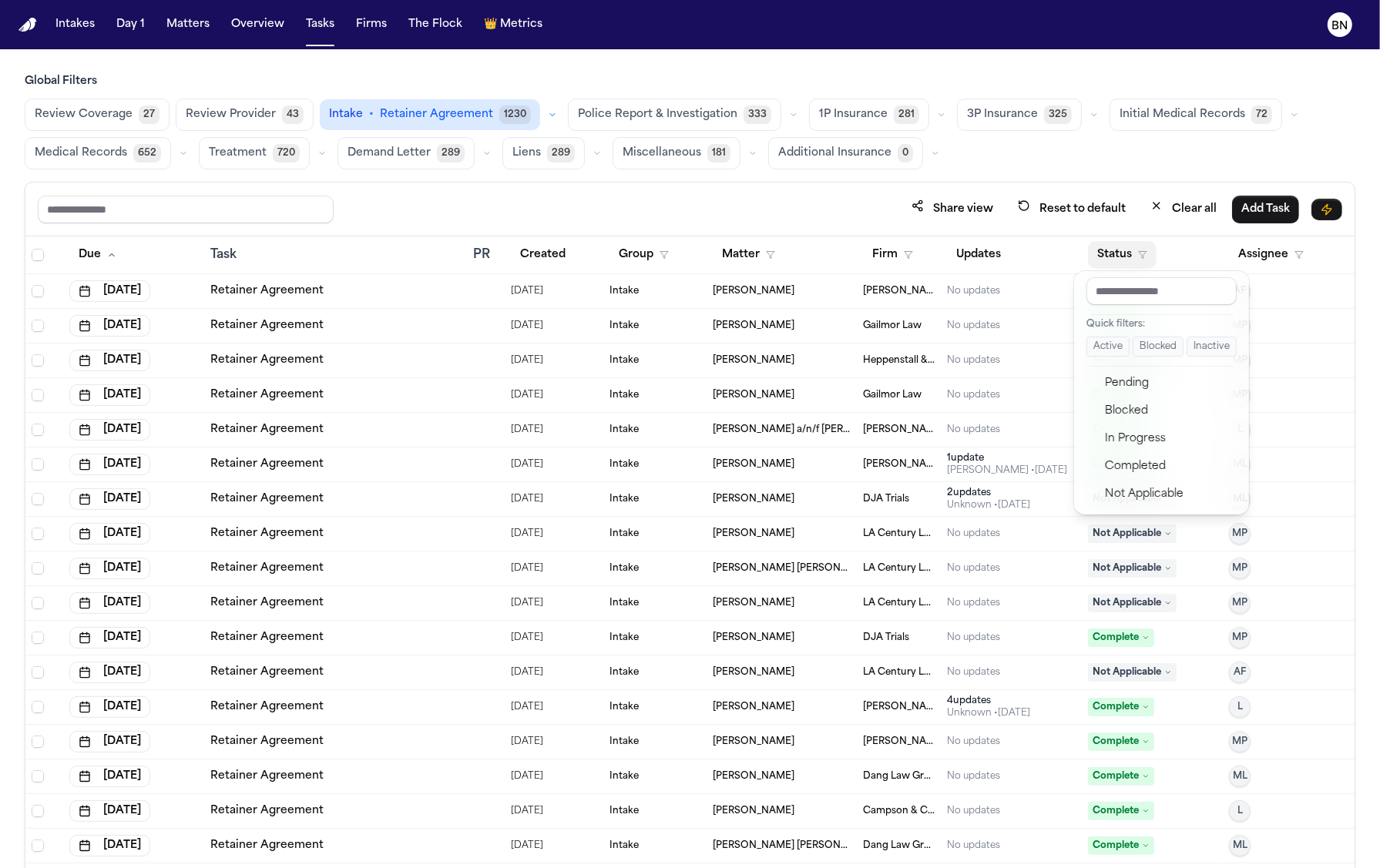
click at [1101, 350] on button "Active" at bounding box center [1108, 347] width 43 height 20
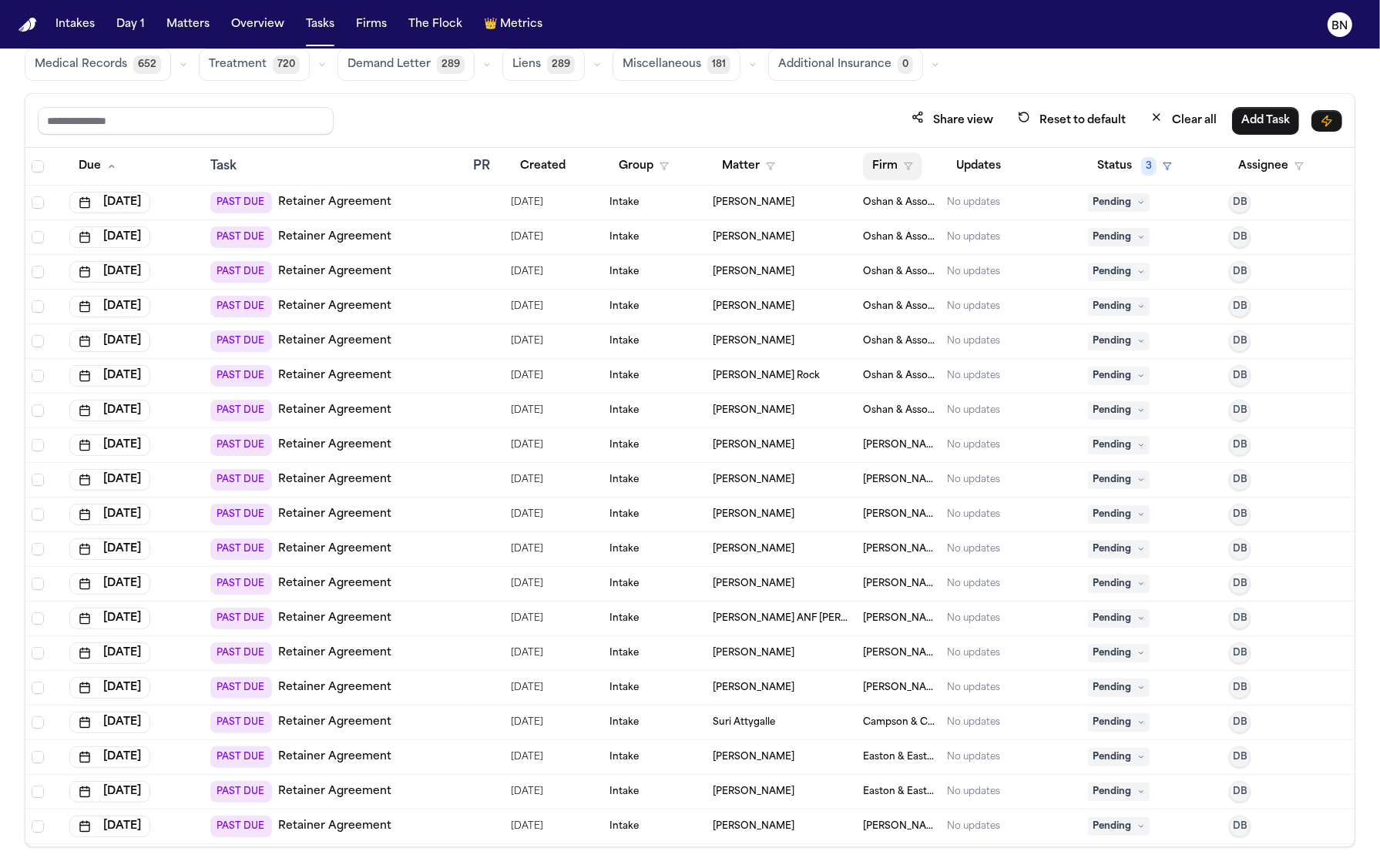
click at [874, 163] on button "Firm" at bounding box center [893, 166] width 59 height 28
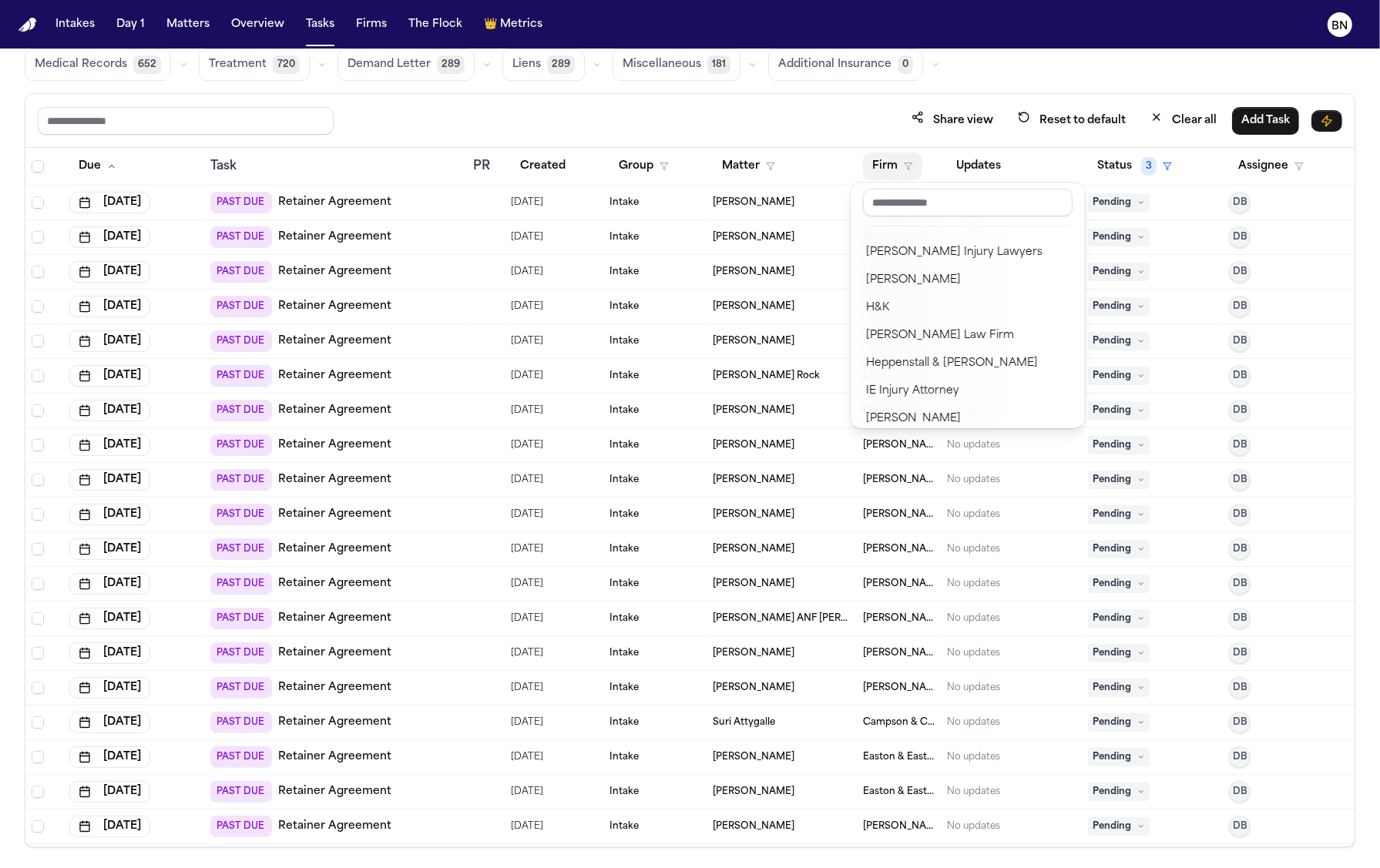
scroll to position [1610, 0]
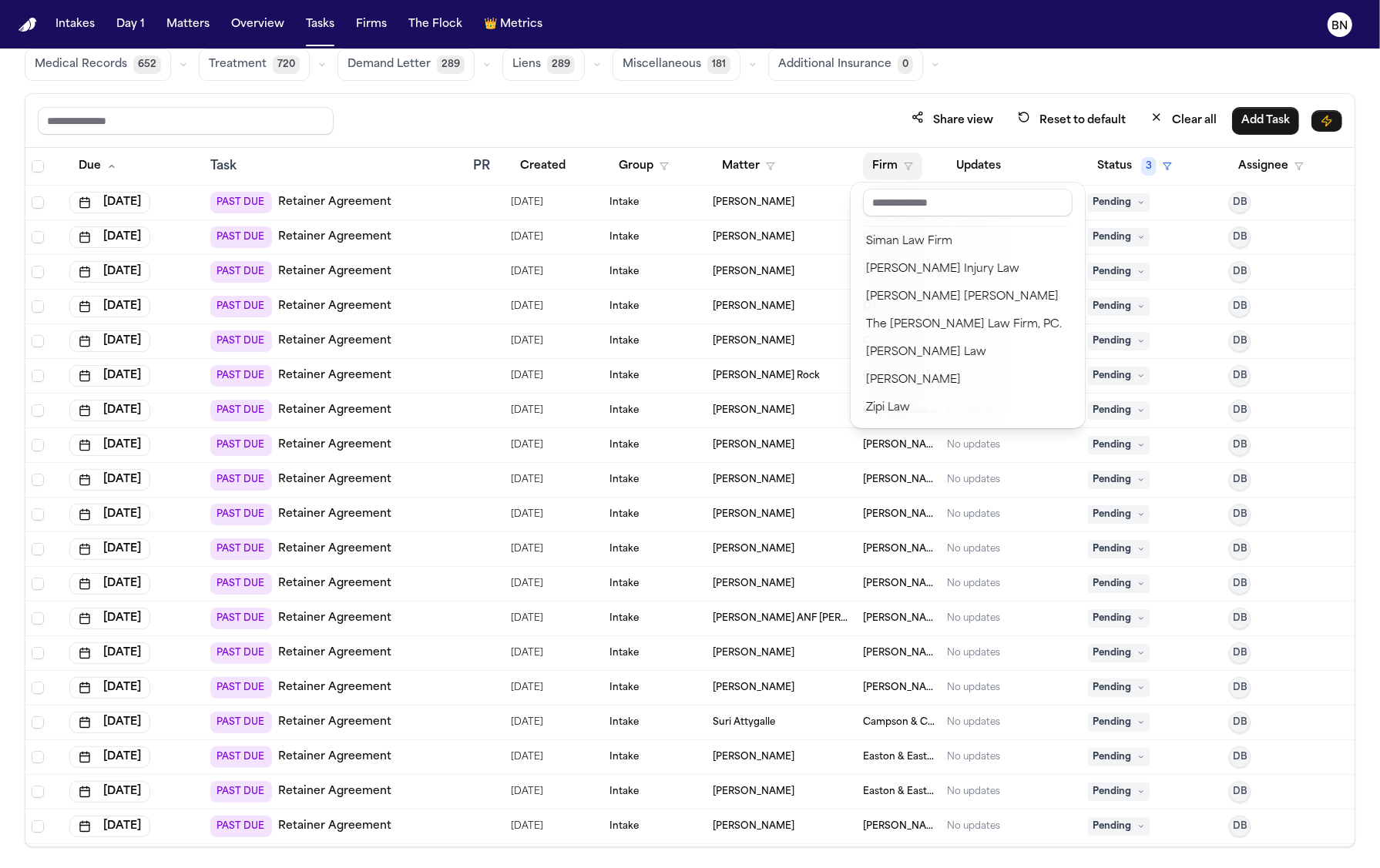
click at [765, 98] on div "Share view Reset to default Clear all Add Task Due Task PR Created Group Matter…" at bounding box center [690, 470] width 1331 height 755
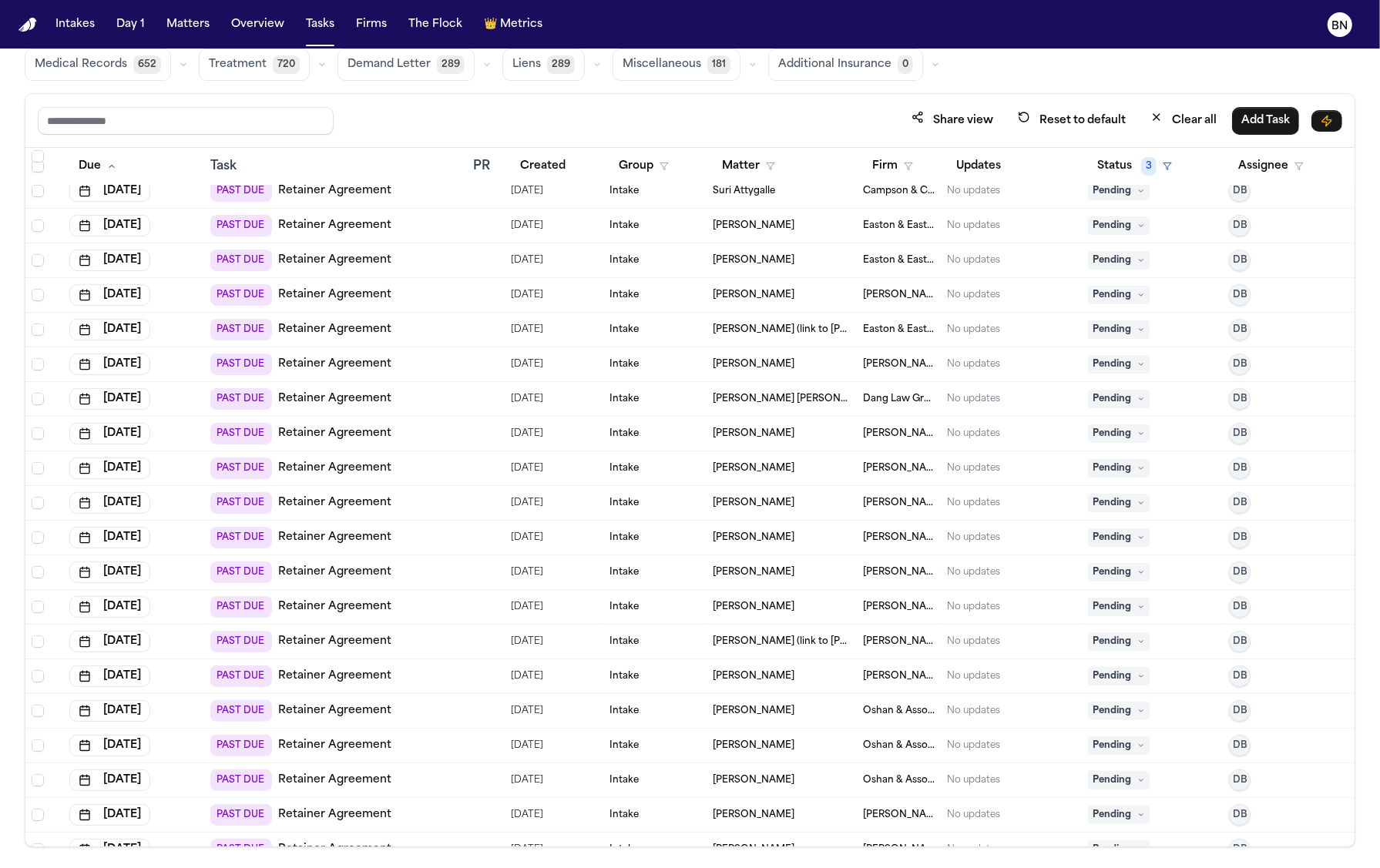
scroll to position [678, 0]
